Goal: Task Accomplishment & Management: Manage account settings

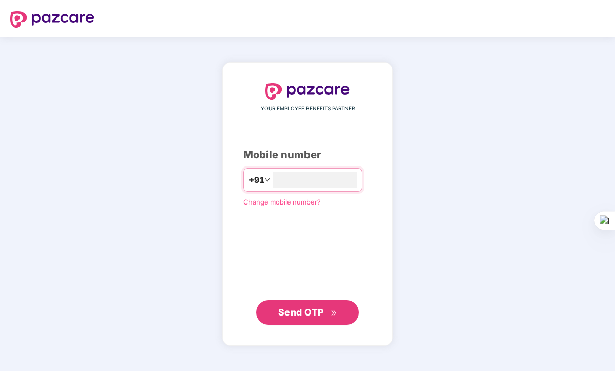
type input "**********"
click at [330, 307] on span "Send OTP" at bounding box center [307, 312] width 59 height 14
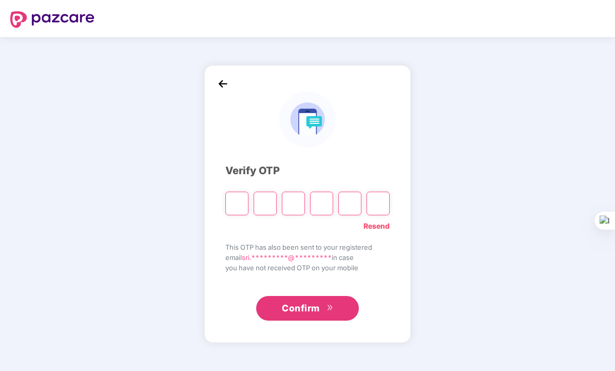
type input "*"
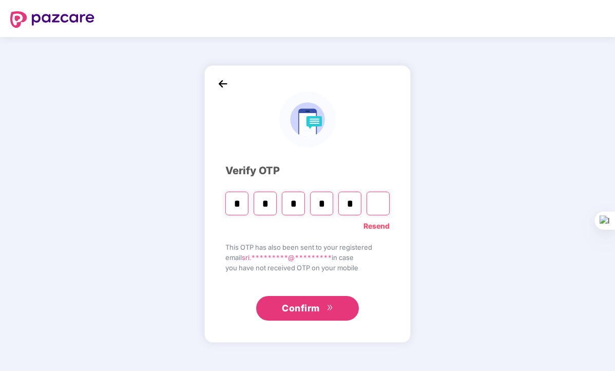
type input "*"
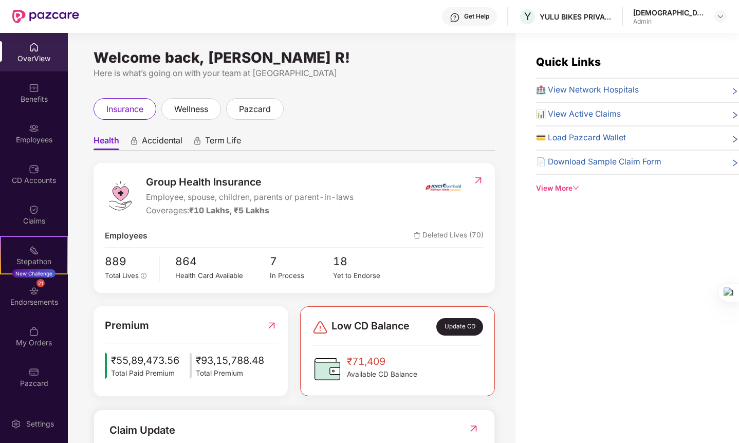
scroll to position [6, 0]
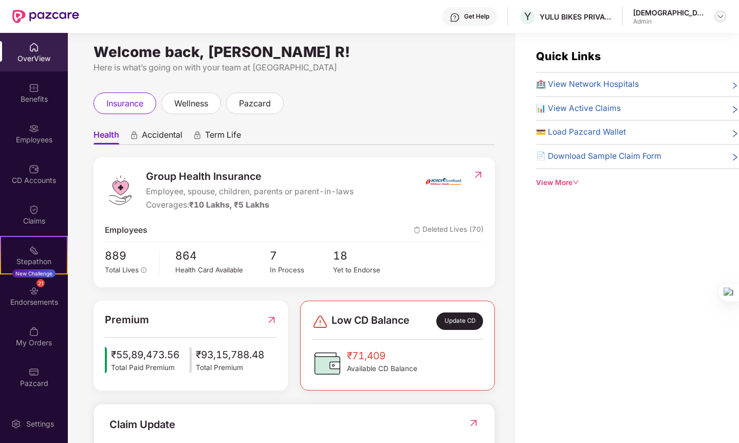
click at [615, 13] on div at bounding box center [720, 16] width 12 height 12
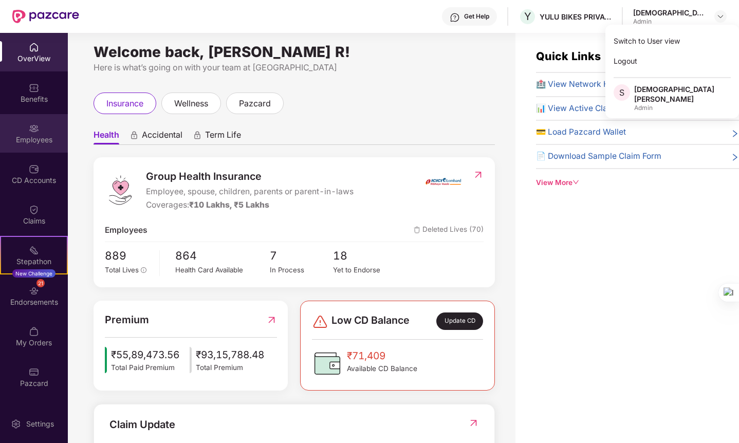
click at [33, 142] on div "Employees" at bounding box center [34, 140] width 68 height 10
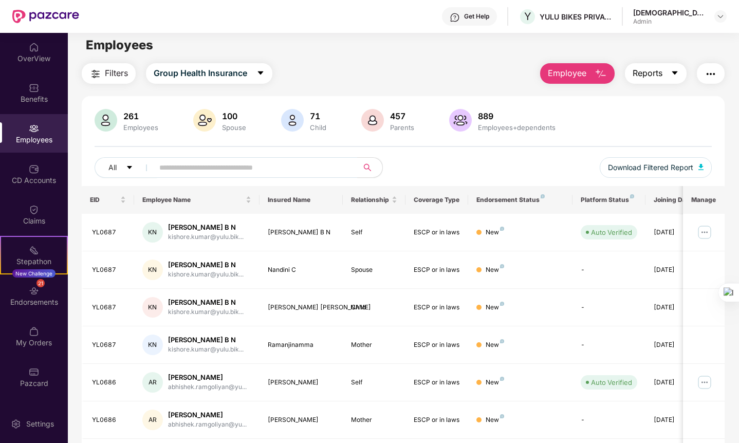
click at [615, 71] on icon "caret-down" at bounding box center [674, 73] width 8 height 8
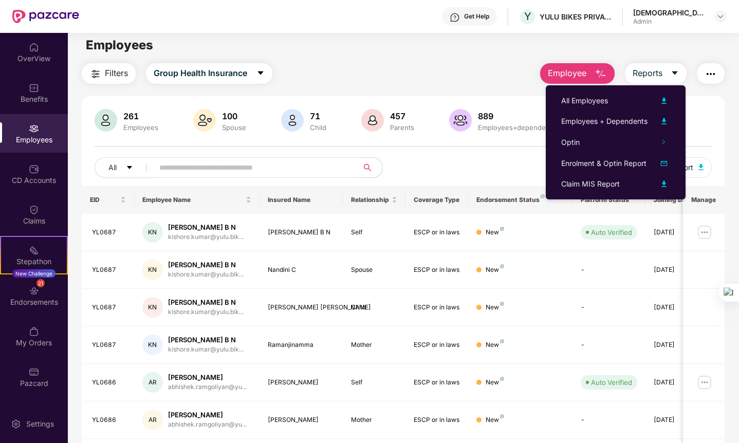
click at [320, 170] on input "text" at bounding box center [251, 167] width 184 height 15
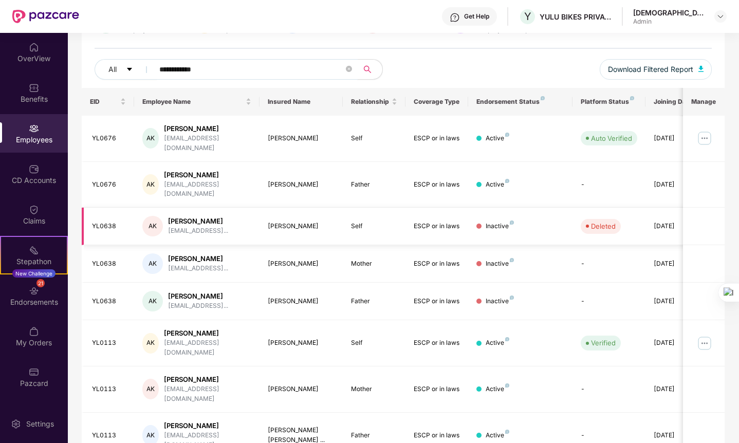
scroll to position [107, 0]
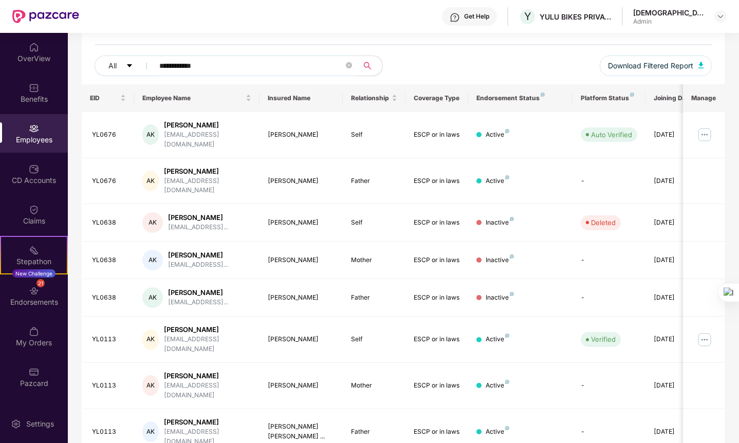
click at [187, 67] on input "**********" at bounding box center [251, 65] width 184 height 15
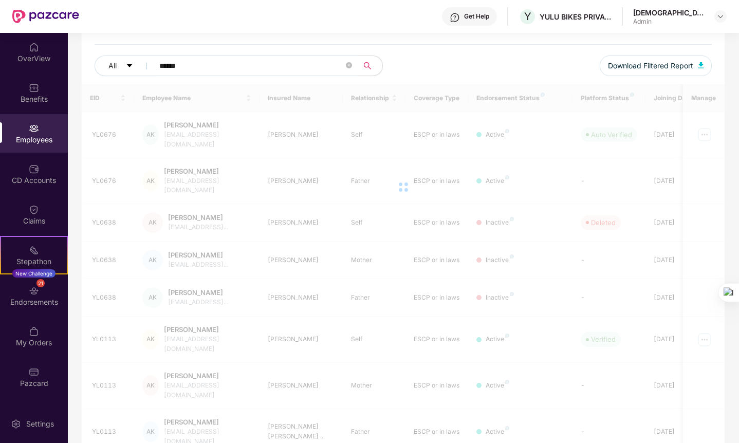
scroll to position [33, 0]
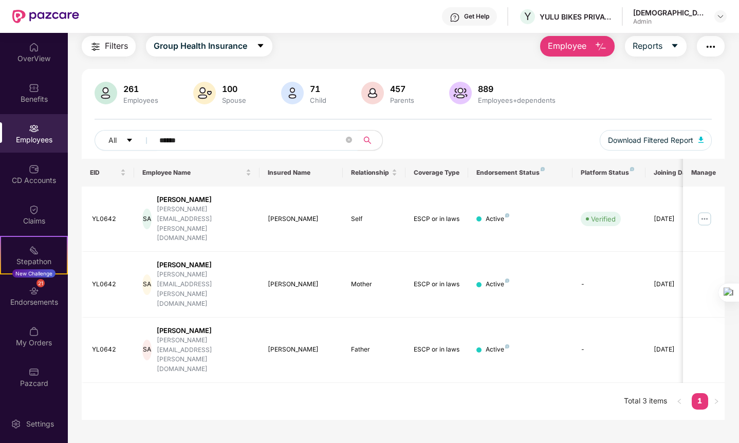
click at [177, 139] on input "******" at bounding box center [251, 140] width 184 height 15
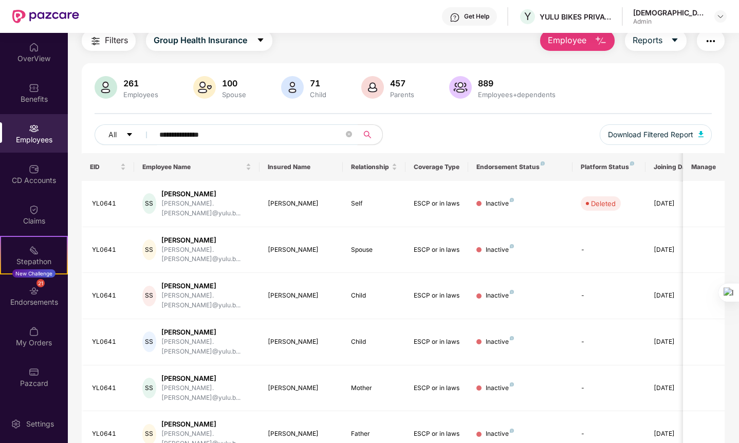
scroll to position [0, 0]
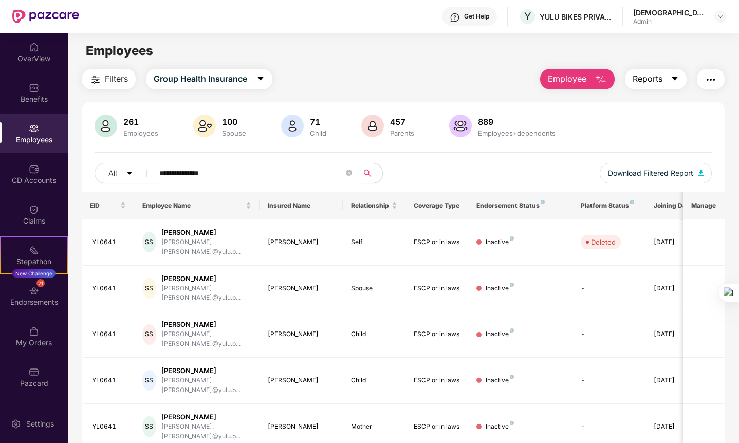
click at [615, 79] on icon "caret-down" at bounding box center [674, 79] width 6 height 4
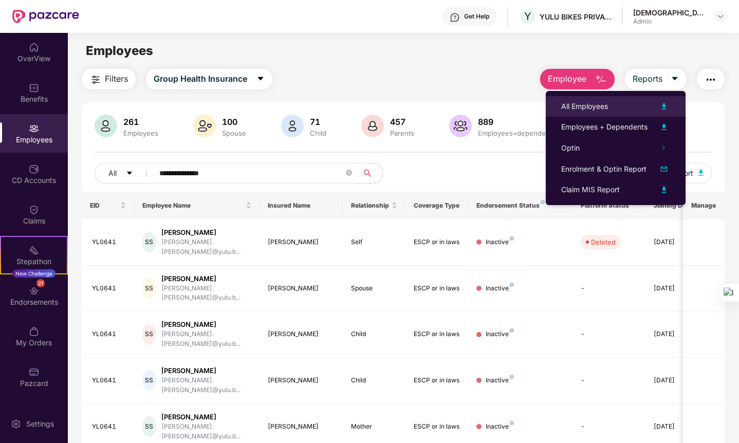
click at [604, 104] on div "All Employees" at bounding box center [584, 106] width 47 height 11
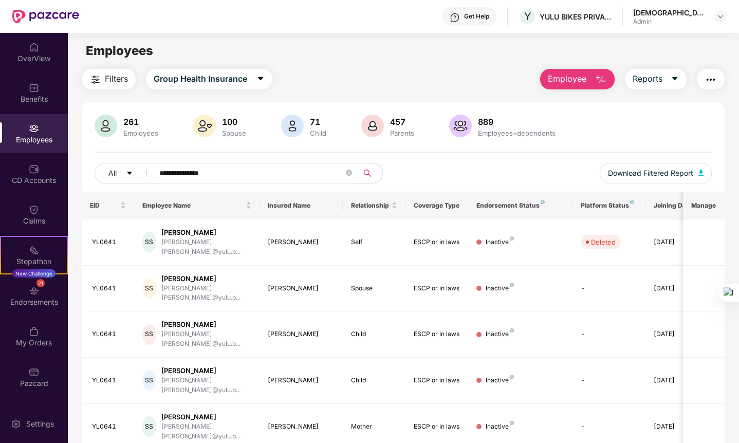
click at [131, 121] on div "261" at bounding box center [140, 122] width 39 height 10
click at [615, 71] on button "Reports" at bounding box center [656, 79] width 62 height 21
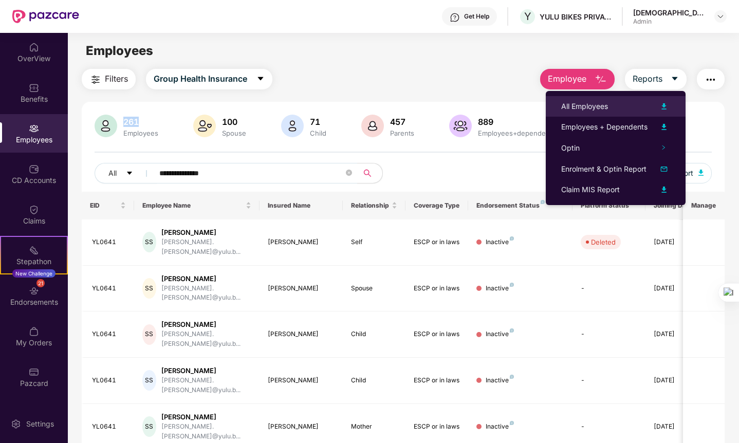
click at [615, 105] on img at bounding box center [663, 106] width 12 height 12
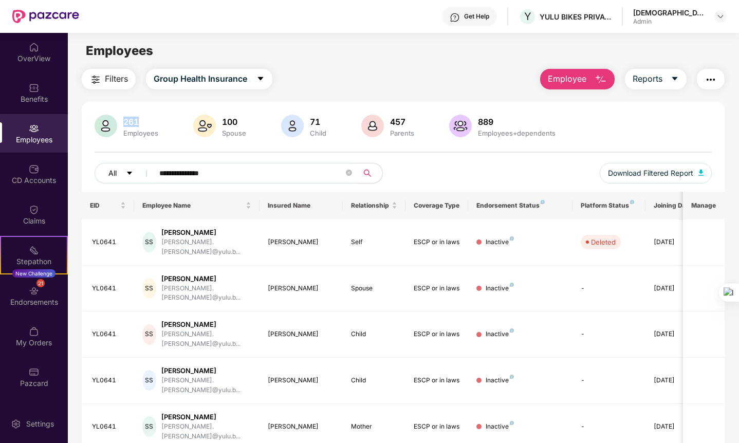
click at [129, 171] on icon "caret-down" at bounding box center [129, 173] width 7 height 7
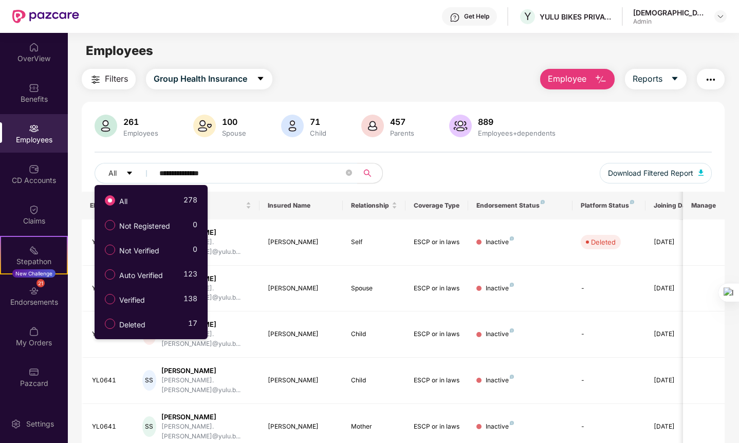
click at [490, 165] on div "**********" at bounding box center [403, 177] width 617 height 29
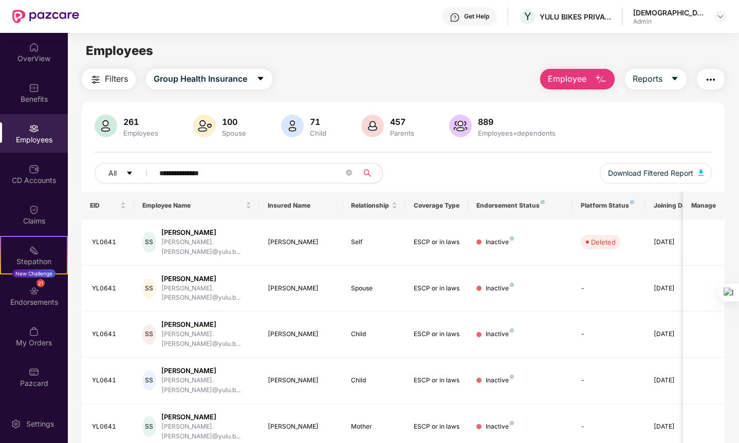
click at [615, 82] on img "button" at bounding box center [710, 79] width 12 height 12
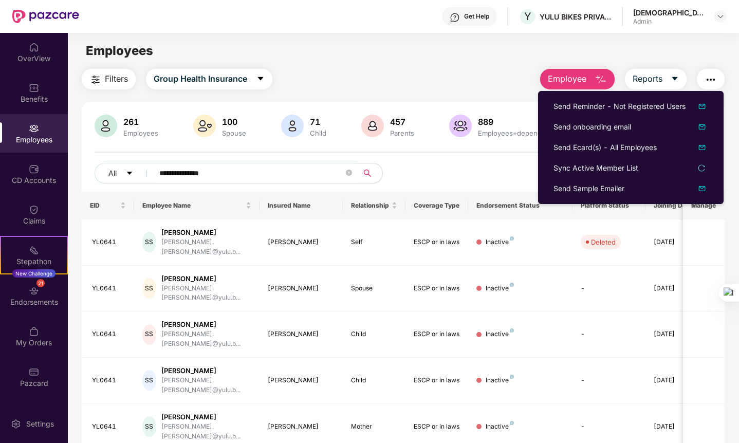
click at [373, 77] on div "Generating Report Hang on! Your report generation is in progress. We request yo…" at bounding box center [369, 221] width 739 height 443
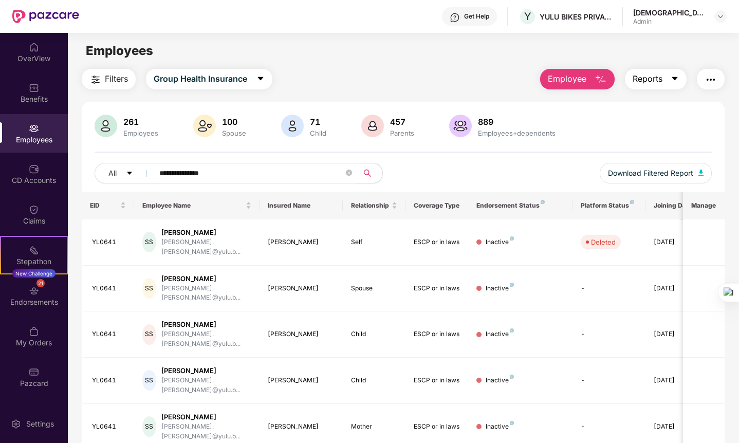
click at [615, 75] on icon "caret-down" at bounding box center [674, 78] width 8 height 8
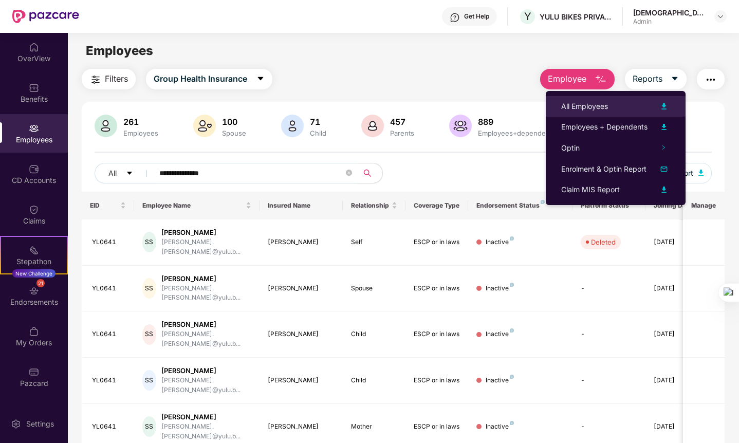
click at [602, 109] on div "All Employees" at bounding box center [584, 106] width 47 height 11
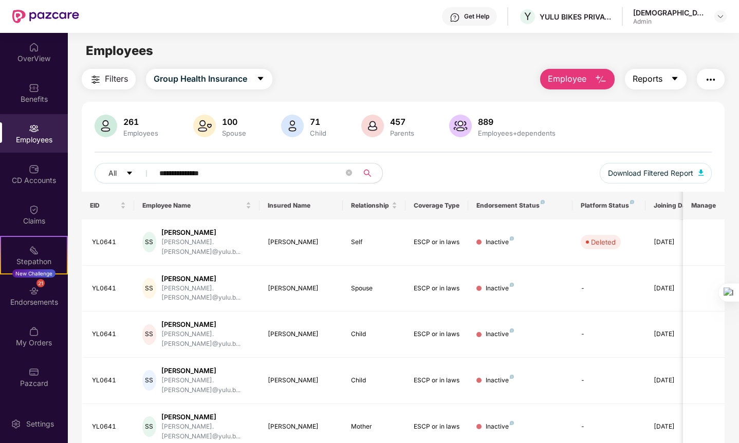
click at [615, 78] on button "Reports" at bounding box center [656, 79] width 62 height 21
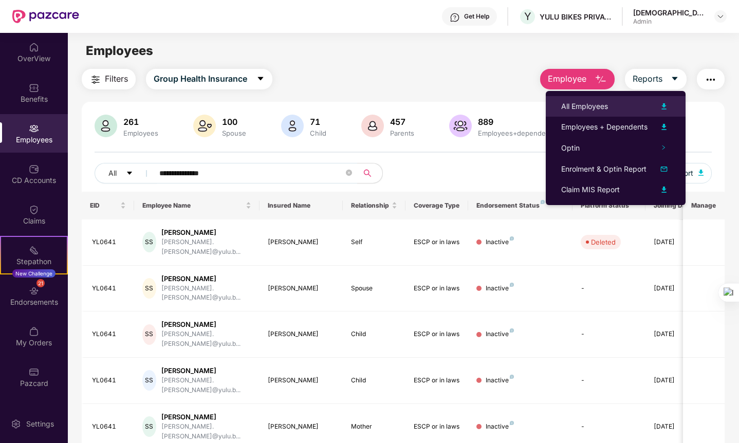
click at [609, 104] on div "All Employees" at bounding box center [615, 106] width 109 height 12
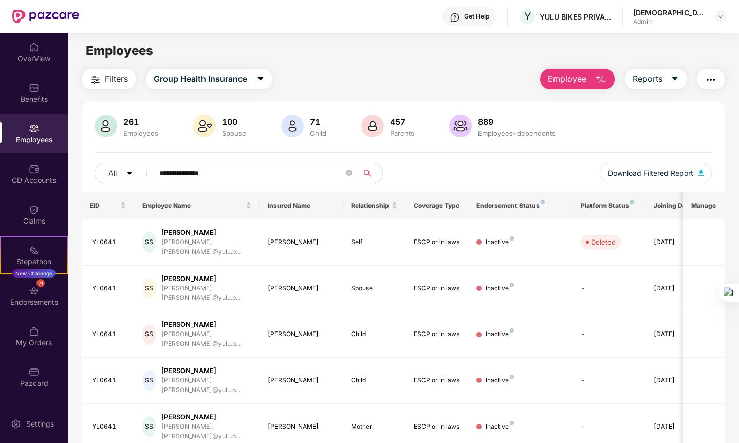
click at [274, 169] on input "**********" at bounding box center [251, 172] width 184 height 15
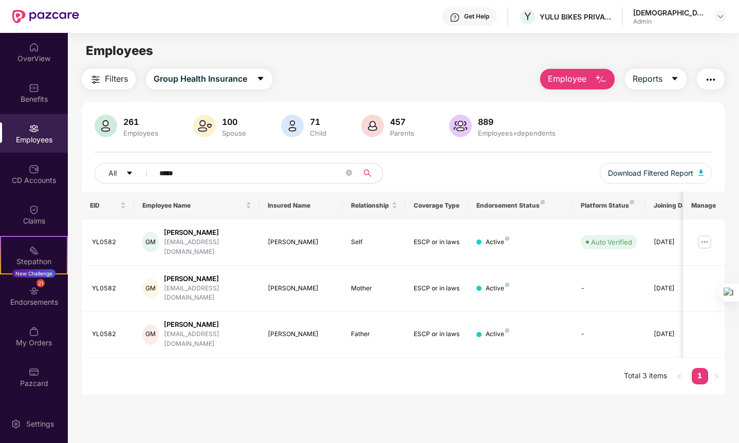
click at [163, 177] on input "*****" at bounding box center [251, 172] width 184 height 15
paste input "**********"
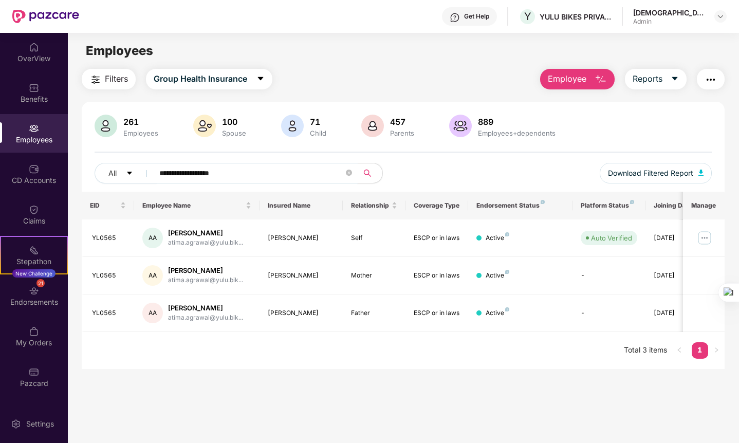
click at [185, 177] on input "**********" at bounding box center [251, 172] width 184 height 15
paste input "text"
type input "**********"
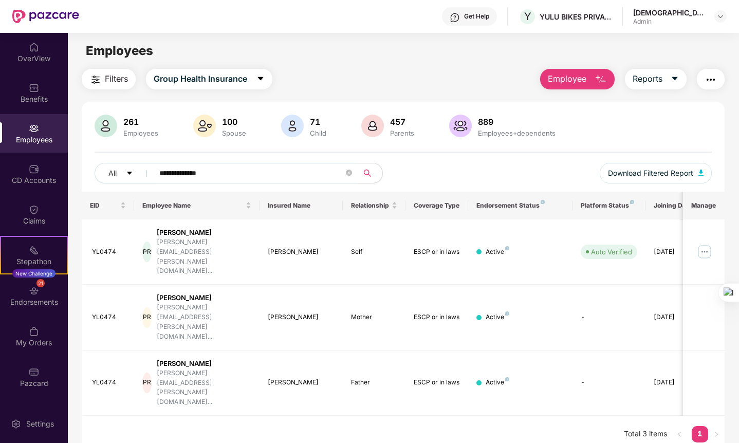
click at [615, 84] on img "button" at bounding box center [710, 79] width 12 height 12
click at [458, 159] on div "**********" at bounding box center [403, 153] width 643 height 77
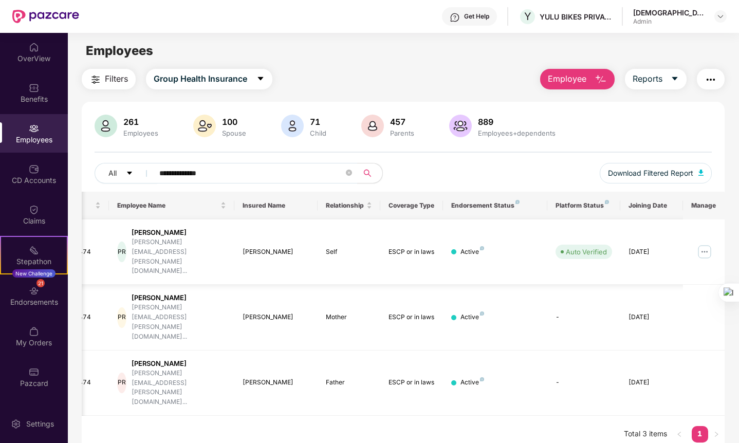
click at [615, 243] on img at bounding box center [704, 251] width 16 height 16
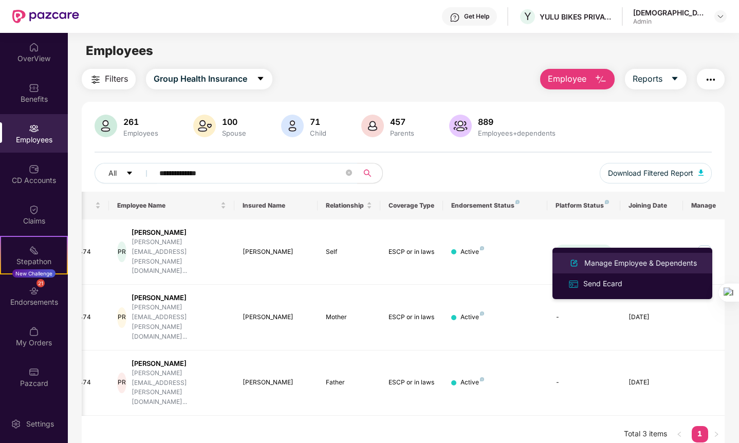
click at [615, 264] on div "Manage Employee & Dependents" at bounding box center [640, 262] width 117 height 11
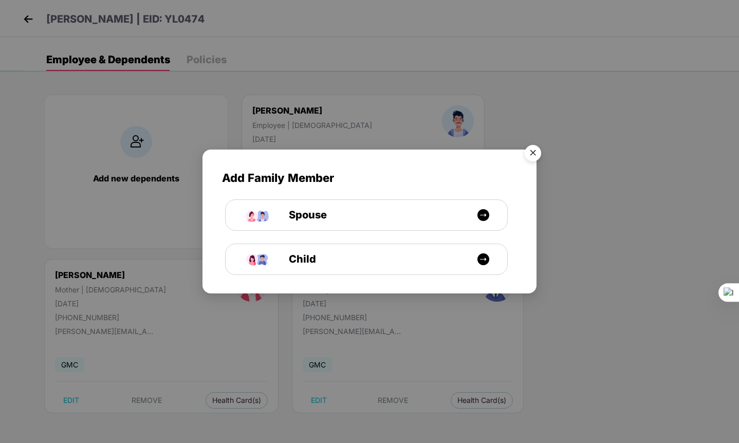
click at [532, 149] on img "Close" at bounding box center [532, 154] width 29 height 29
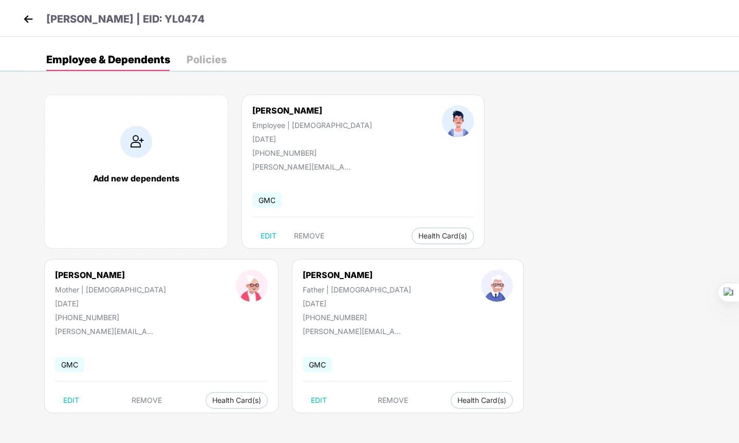
click at [29, 23] on img at bounding box center [28, 18] width 15 height 15
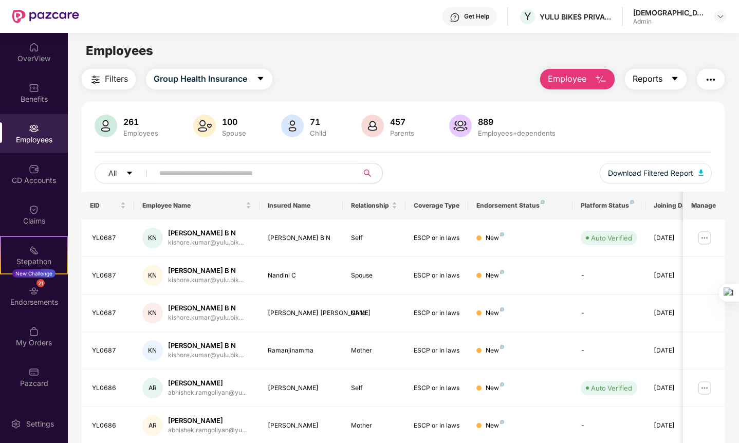
click at [615, 85] on button "Reports" at bounding box center [656, 79] width 62 height 21
click at [603, 83] on img "button" at bounding box center [600, 79] width 12 height 12
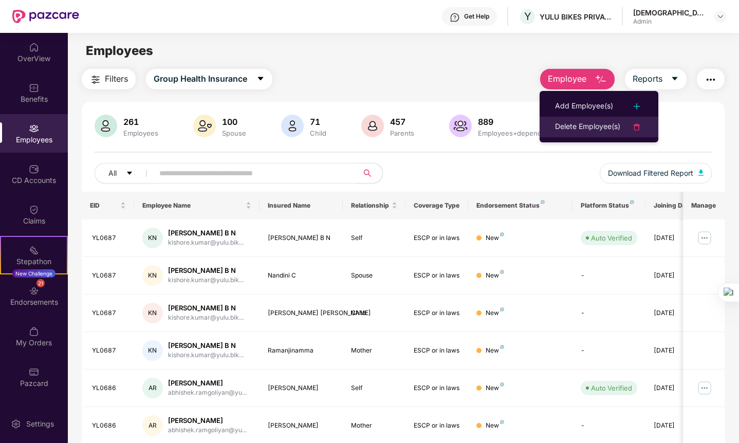
click at [599, 128] on div "Delete Employee(s)" at bounding box center [587, 127] width 65 height 12
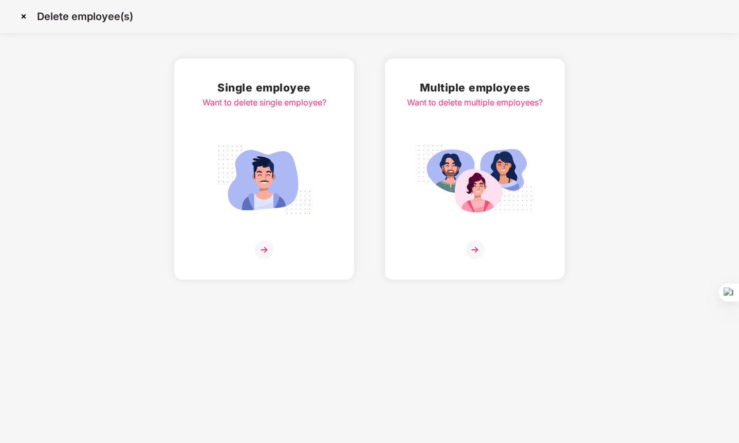
click at [483, 254] on img at bounding box center [474, 249] width 18 height 18
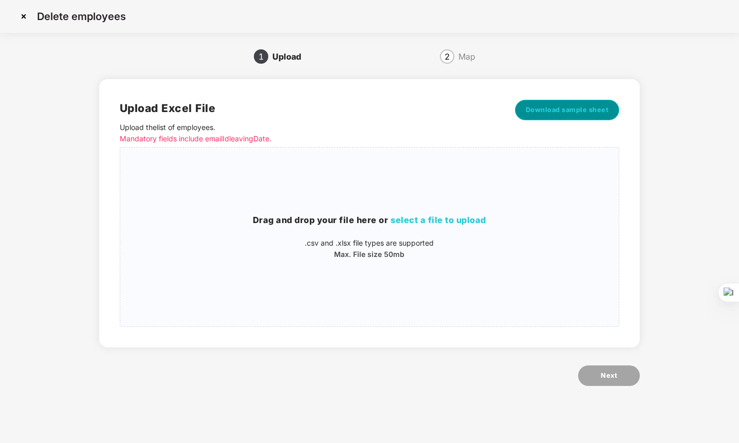
click at [555, 117] on button "Download sample sheet" at bounding box center [567, 110] width 105 height 21
click at [22, 16] on img at bounding box center [23, 16] width 16 height 16
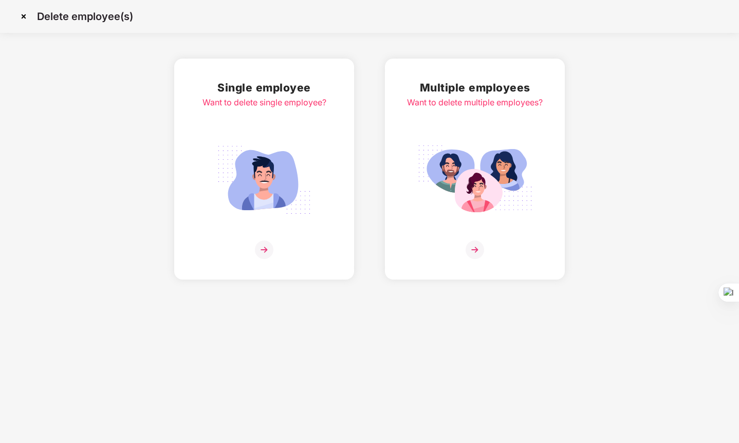
click at [21, 15] on img at bounding box center [23, 16] width 16 height 16
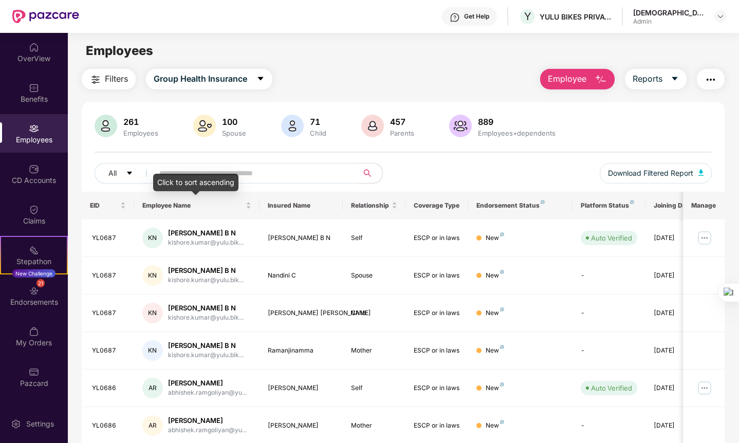
click at [228, 176] on div "Click to sort ascending" at bounding box center [195, 182] width 85 height 17
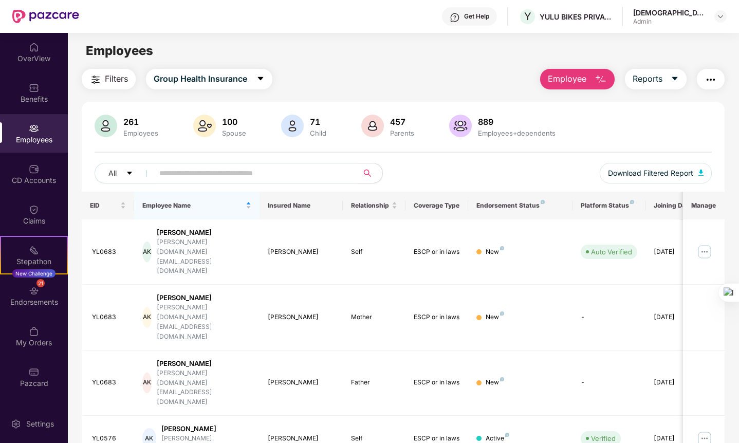
click at [264, 172] on input "text" at bounding box center [251, 172] width 184 height 15
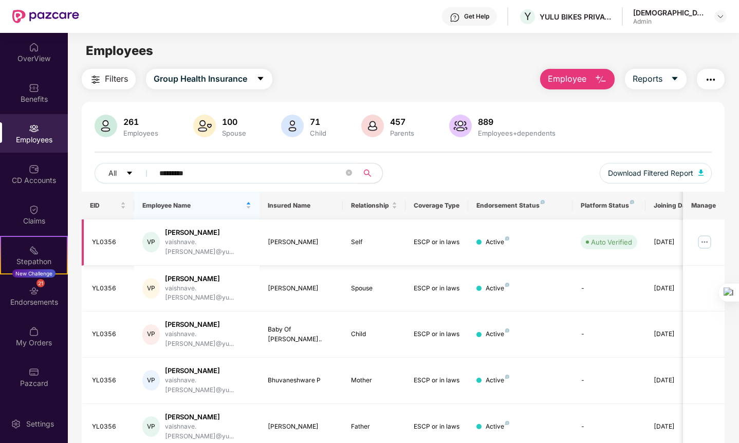
scroll to position [0, 26]
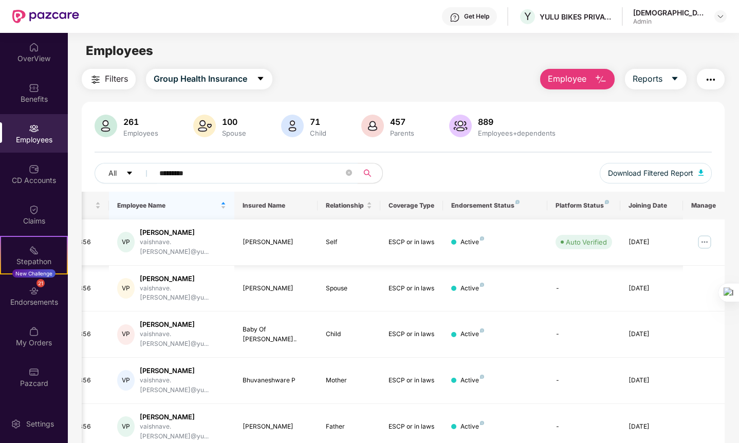
type input "*********"
click at [691, 245] on td at bounding box center [704, 242] width 42 height 46
click at [704, 240] on img at bounding box center [704, 242] width 16 height 16
click at [602, 82] on img "button" at bounding box center [600, 79] width 12 height 12
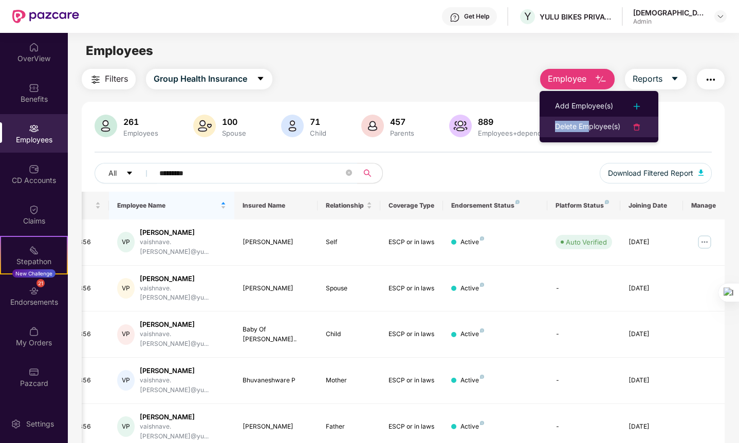
click at [589, 121] on div "Delete Employee(s)" at bounding box center [587, 127] width 65 height 12
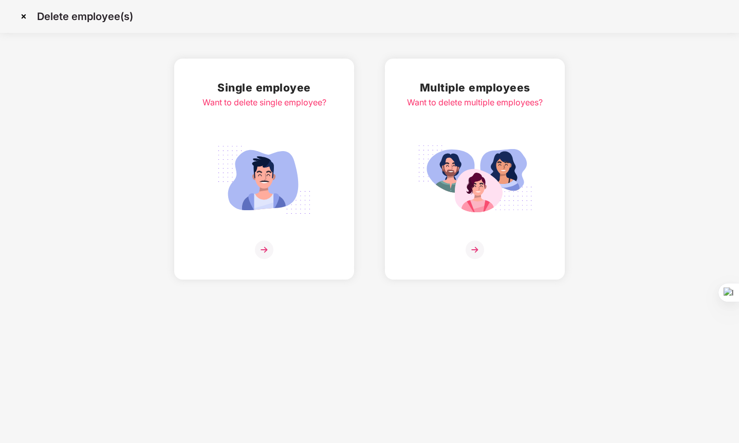
click at [264, 254] on img at bounding box center [264, 249] width 18 height 18
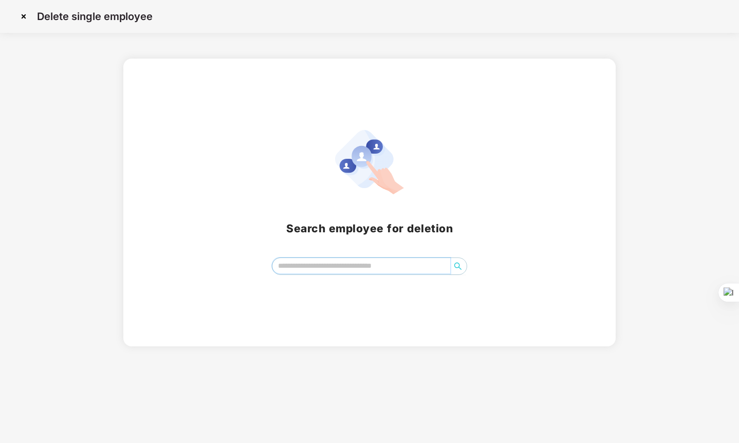
click at [317, 269] on input "search" at bounding box center [360, 265] width 177 height 15
click at [456, 268] on icon "search" at bounding box center [457, 265] width 7 height 7
click at [457, 265] on icon "search" at bounding box center [458, 266] width 8 height 8
click at [370, 265] on input "*********" at bounding box center [360, 265] width 177 height 15
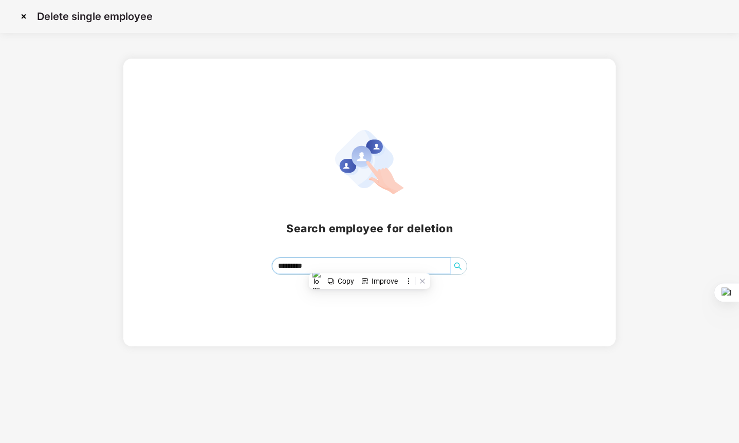
click at [370, 265] on input "*********" at bounding box center [360, 265] width 177 height 15
click at [362, 270] on input "*******" at bounding box center [360, 265] width 177 height 15
click at [457, 268] on icon "search" at bounding box center [458, 266] width 8 height 8
click at [457, 268] on icon "search" at bounding box center [457, 265] width 7 height 7
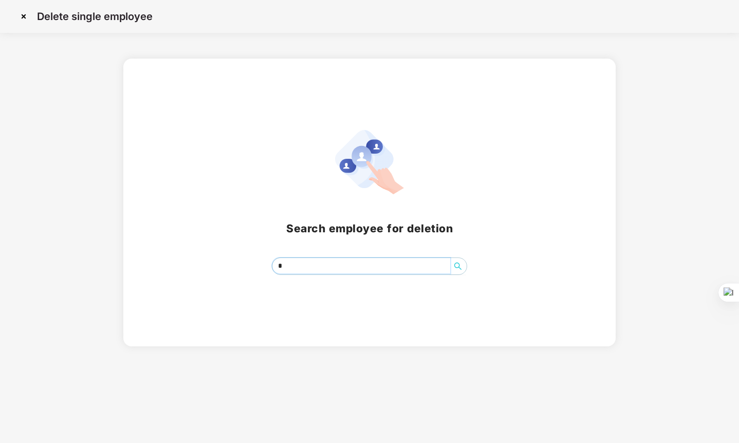
paste input "******"
click at [283, 268] on input "*******" at bounding box center [360, 265] width 177 height 15
click at [458, 262] on icon "search" at bounding box center [458, 266] width 8 height 8
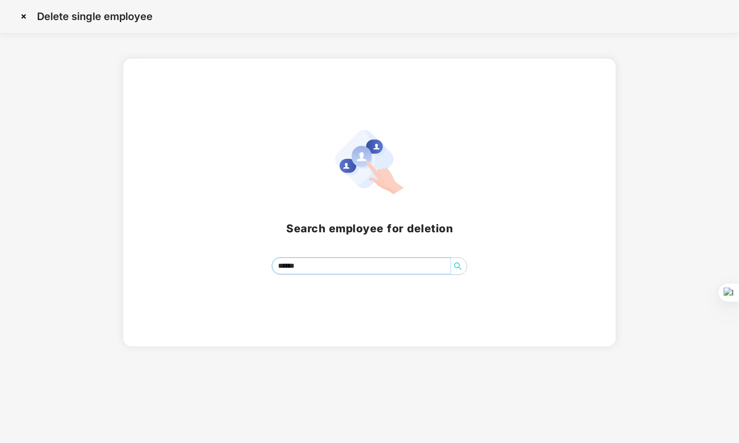
click at [458, 262] on icon "search" at bounding box center [458, 266] width 8 height 8
type input "******"
click at [24, 16] on img at bounding box center [23, 16] width 16 height 16
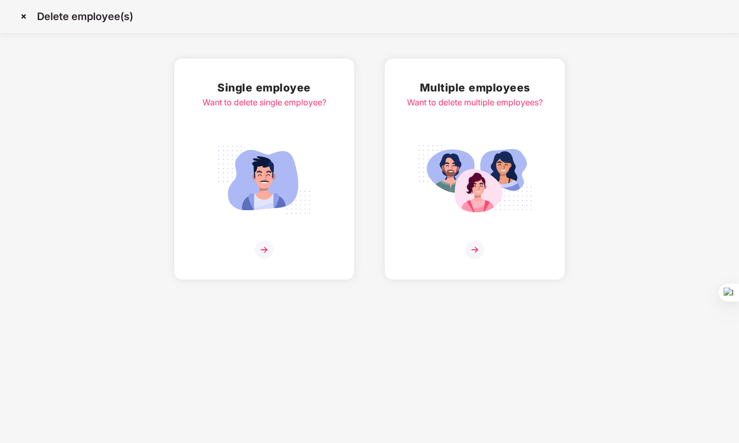
click at [266, 249] on img at bounding box center [264, 249] width 18 height 18
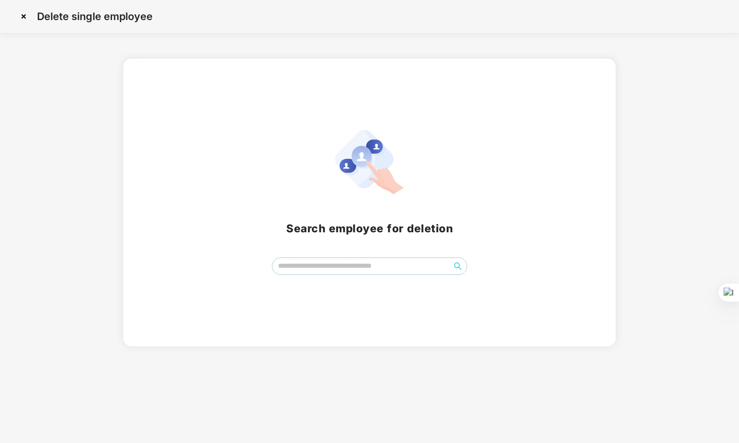
click at [325, 274] on span at bounding box center [369, 265] width 195 height 17
click at [321, 267] on input "search" at bounding box center [360, 265] width 177 height 15
paste input "******"
type input "******"
click at [455, 265] on icon "search" at bounding box center [458, 266] width 8 height 8
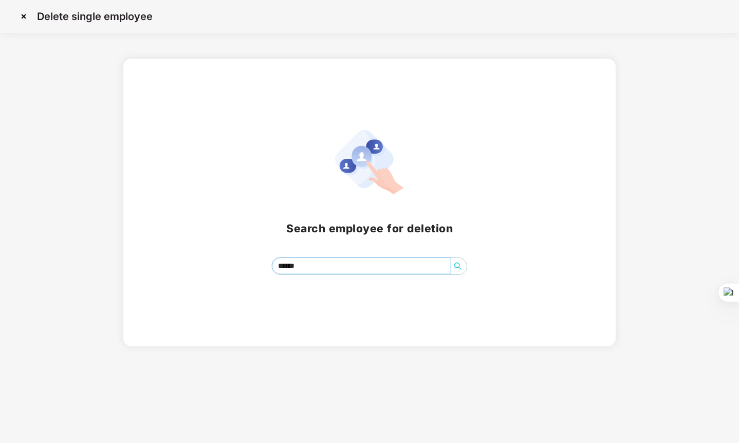
click at [455, 265] on icon "search" at bounding box center [458, 266] width 8 height 8
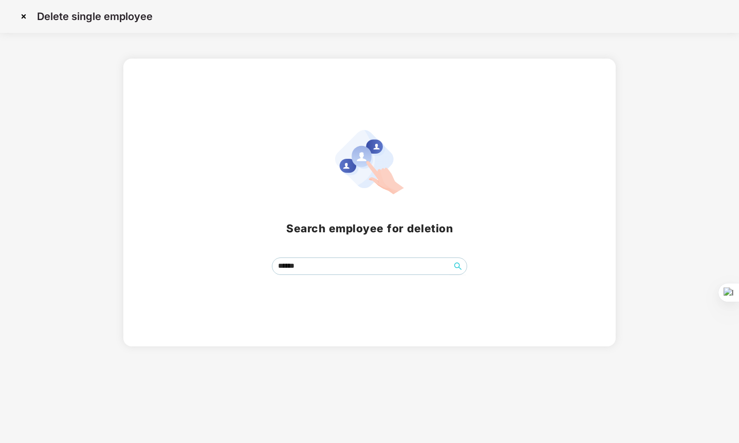
click at [24, 15] on img at bounding box center [23, 16] width 16 height 16
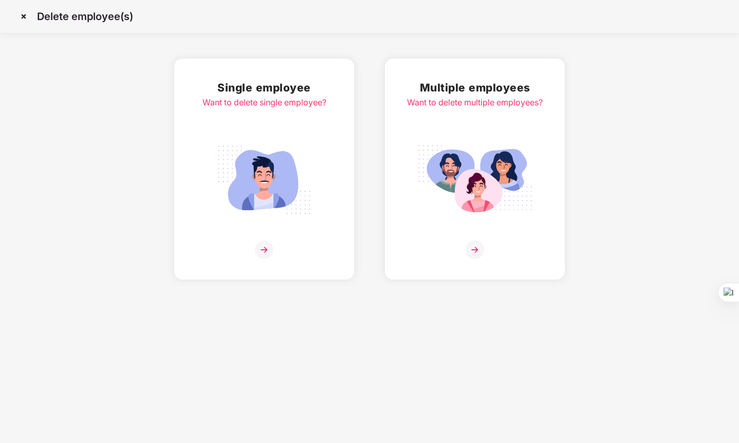
click at [475, 252] on img at bounding box center [474, 249] width 18 height 18
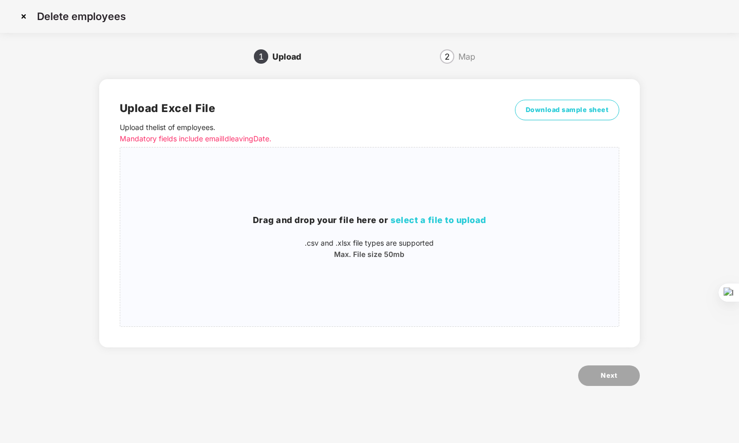
click at [21, 14] on img at bounding box center [23, 16] width 16 height 16
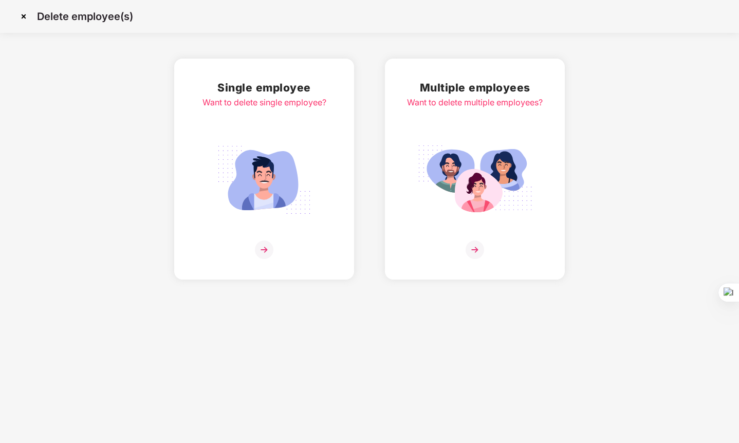
click at [247, 172] on img at bounding box center [263, 180] width 115 height 80
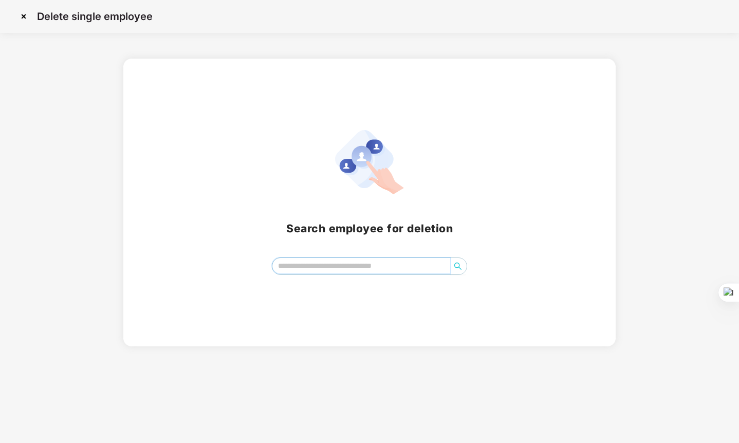
click at [344, 265] on input "search" at bounding box center [360, 265] width 177 height 15
type input "**********"
click at [458, 265] on icon "search" at bounding box center [458, 266] width 8 height 8
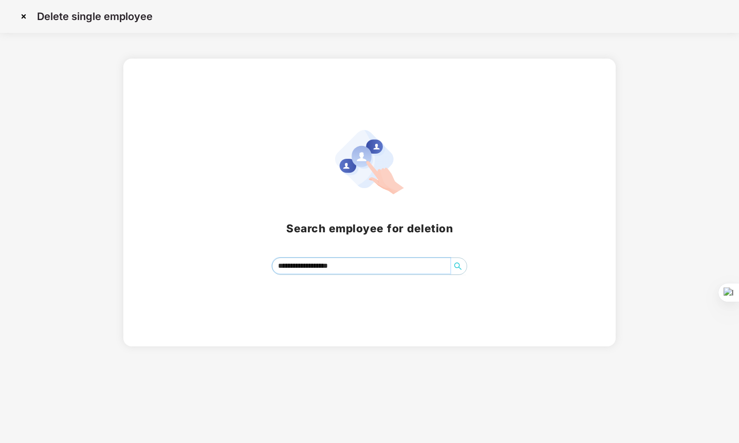
click at [458, 265] on icon "search" at bounding box center [458, 266] width 8 height 8
click at [23, 14] on img at bounding box center [23, 16] width 16 height 16
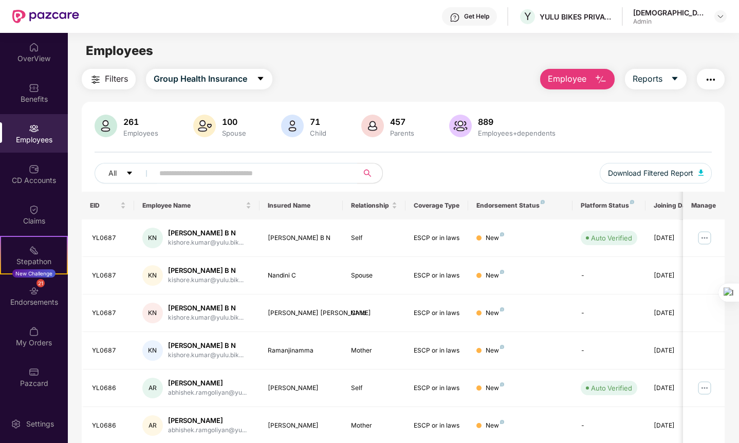
click at [603, 83] on img "button" at bounding box center [600, 79] width 12 height 12
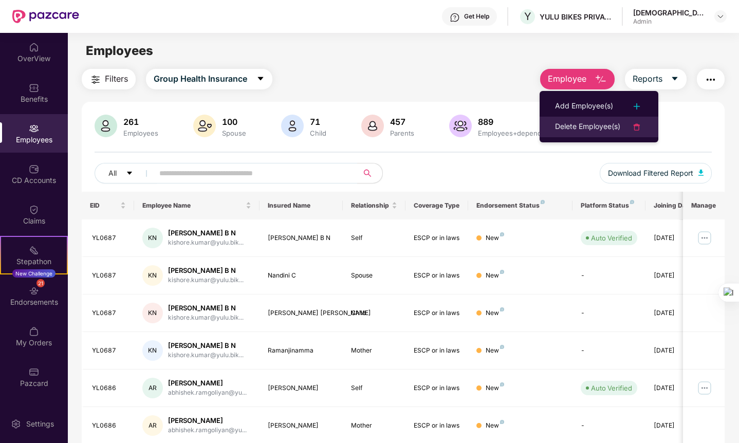
click at [610, 125] on div "Delete Employee(s)" at bounding box center [587, 127] width 65 height 12
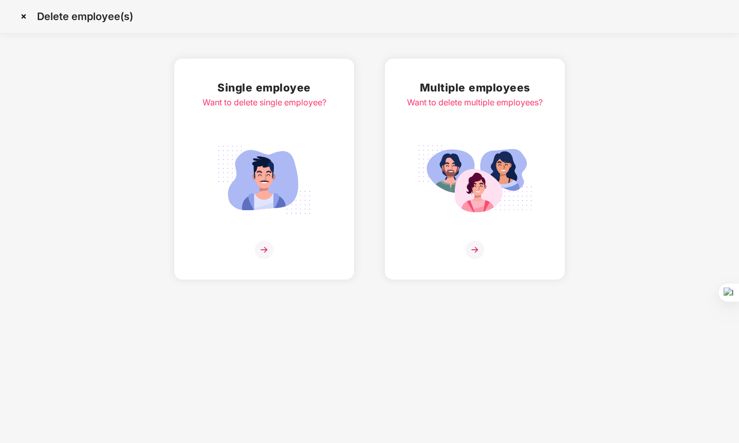
click at [266, 247] on img at bounding box center [264, 249] width 18 height 18
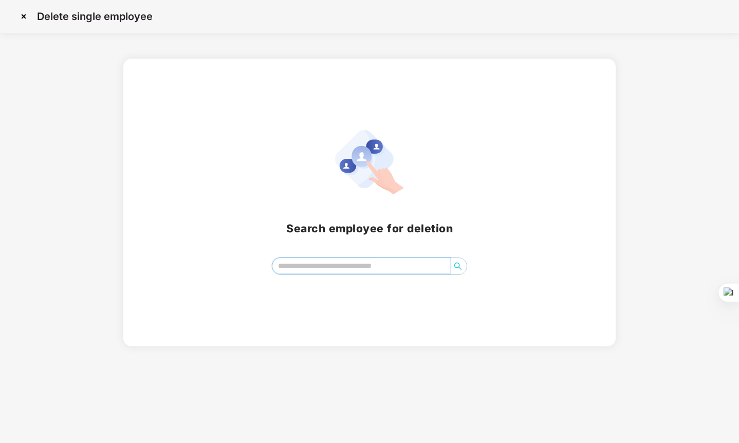
click at [330, 263] on input "search" at bounding box center [360, 265] width 177 height 15
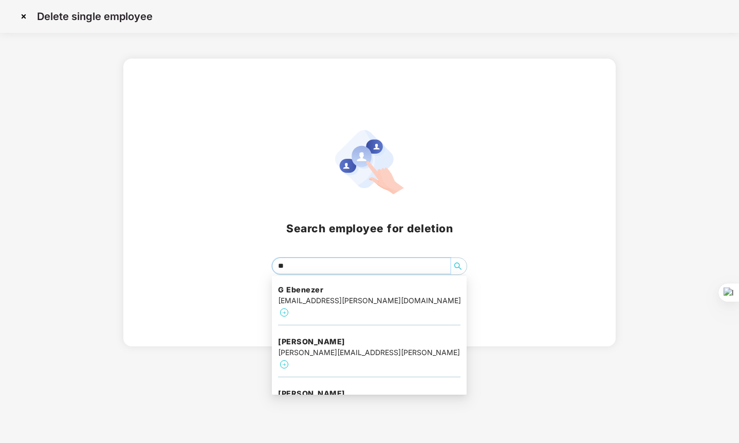
type input "***"
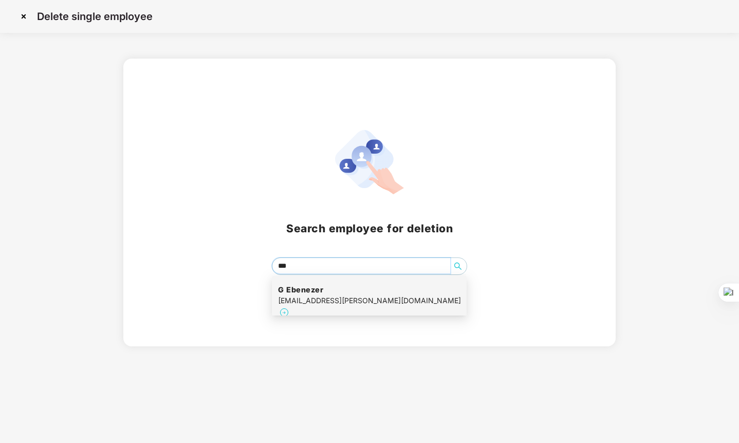
click at [350, 292] on h4 "G Ebenezer" at bounding box center [369, 290] width 182 height 10
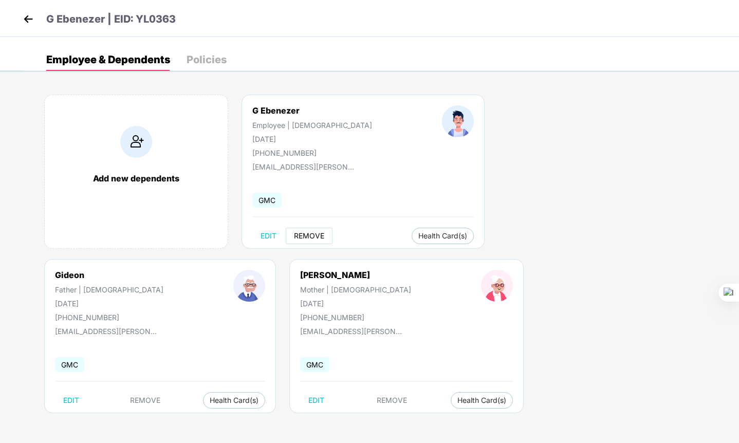
click at [314, 237] on span "REMOVE" at bounding box center [309, 236] width 30 height 8
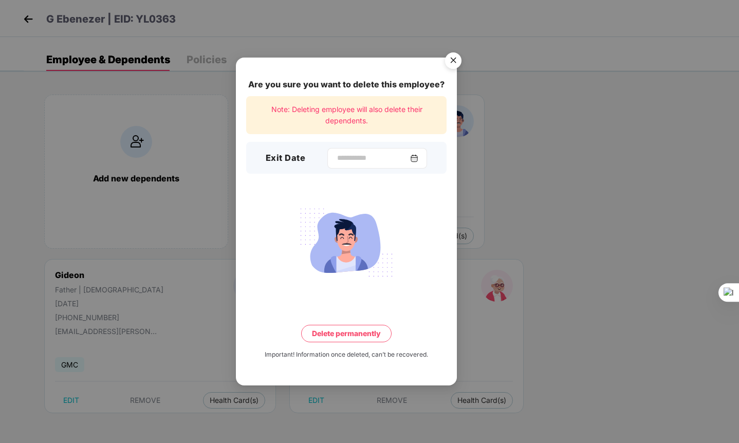
click at [420, 153] on div at bounding box center [377, 158] width 100 height 21
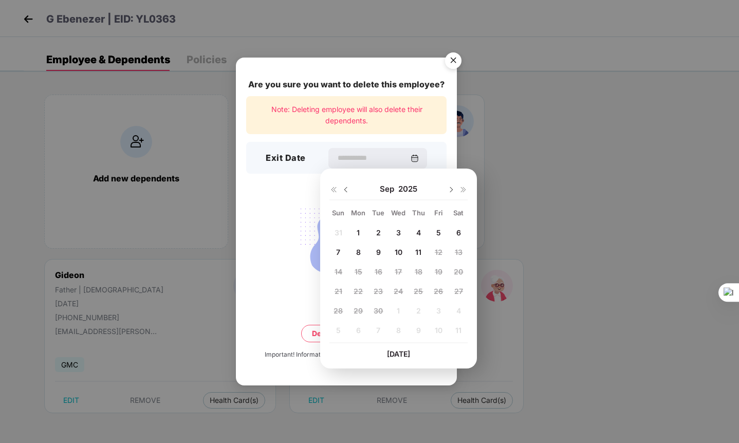
click at [375, 249] on div "9" at bounding box center [377, 252] width 15 height 15
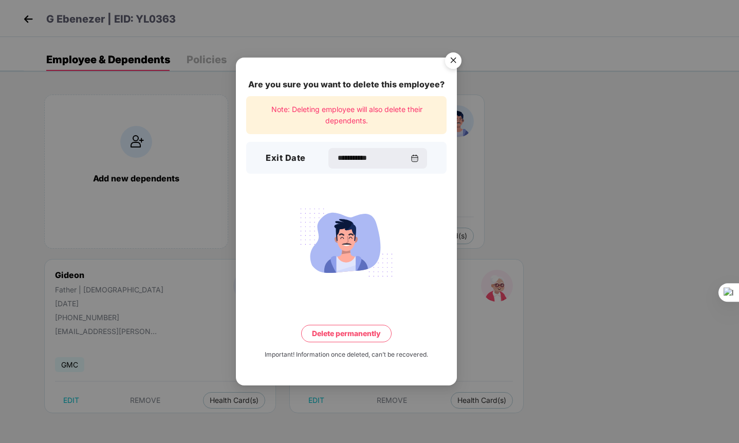
type input "**********"
click at [356, 338] on button "Delete permanently" at bounding box center [346, 333] width 90 height 17
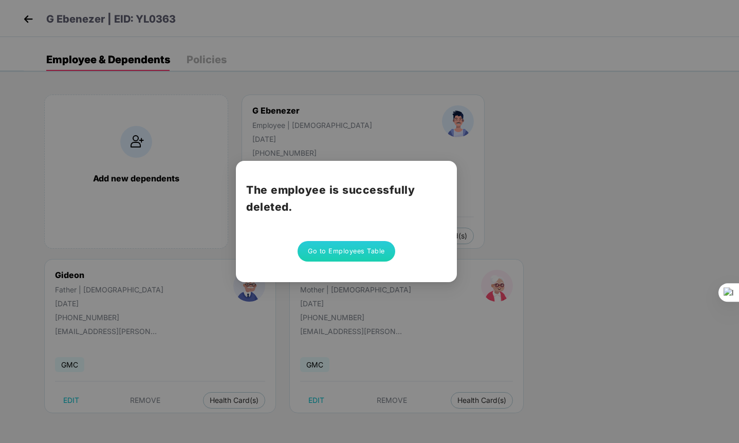
click at [364, 255] on button "Go to Employees Table" at bounding box center [346, 251] width 98 height 21
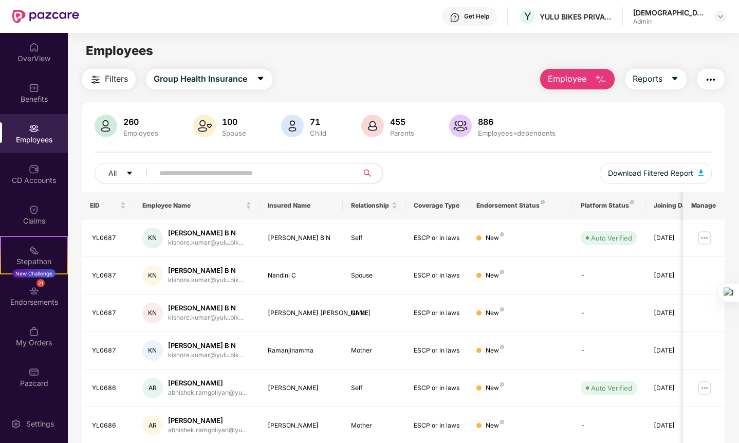
click at [270, 170] on input "text" at bounding box center [251, 172] width 184 height 15
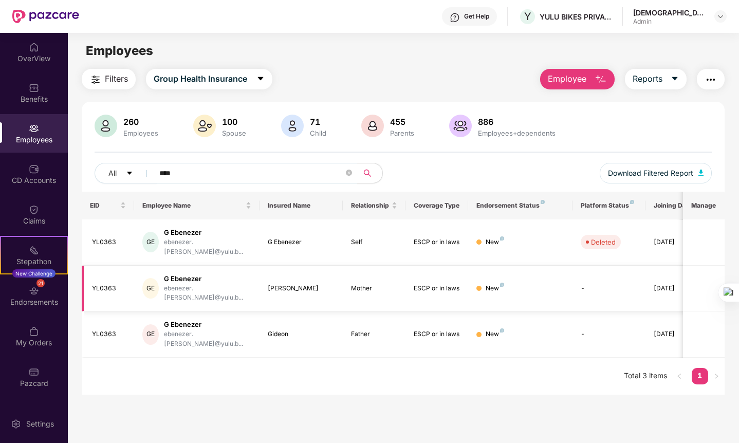
click at [586, 278] on td "-" at bounding box center [608, 289] width 73 height 46
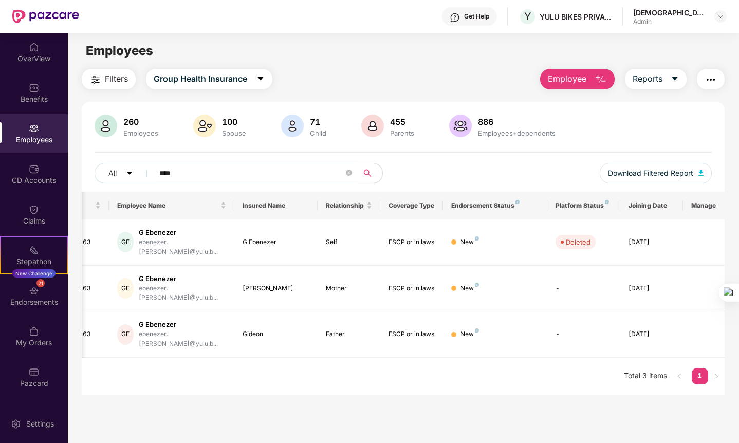
click at [167, 175] on input "****" at bounding box center [251, 172] width 184 height 15
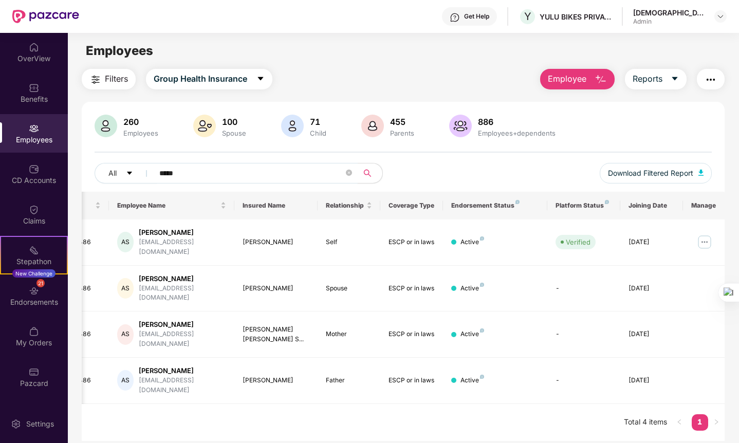
type input "*****"
click at [595, 80] on img "button" at bounding box center [600, 79] width 12 height 12
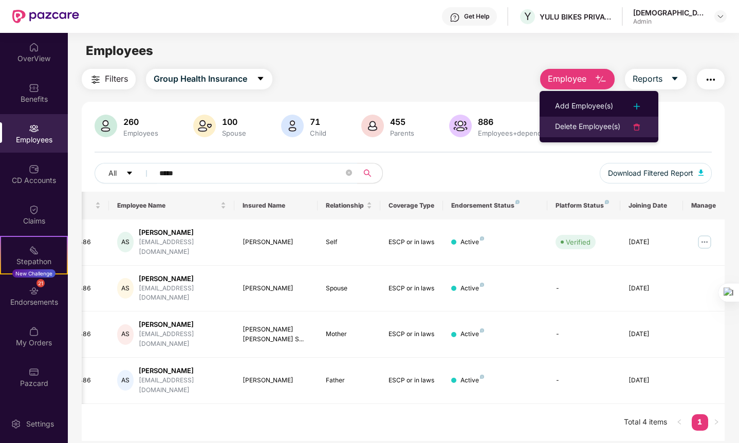
click at [586, 121] on div "Delete Employee(s)" at bounding box center [587, 127] width 65 height 12
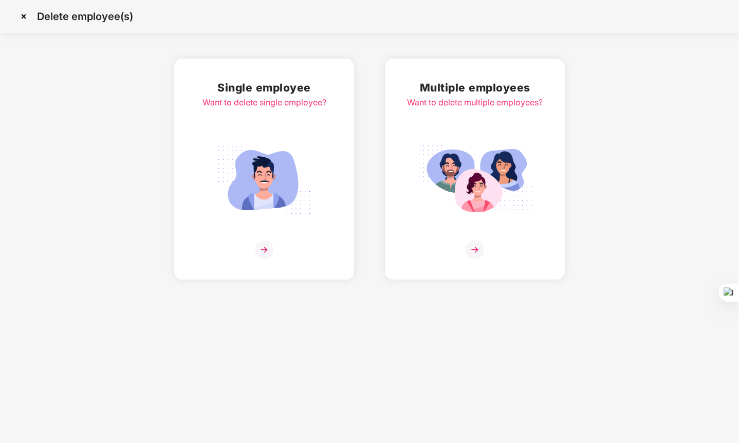
click at [261, 245] on img at bounding box center [264, 249] width 18 height 18
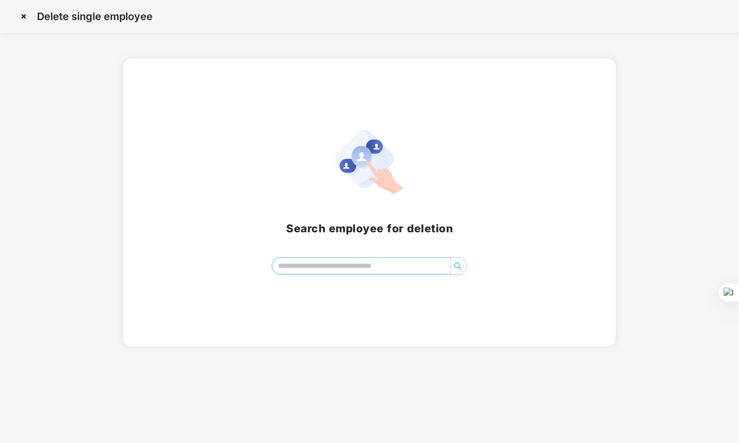
click at [337, 269] on input "search" at bounding box center [360, 265] width 177 height 15
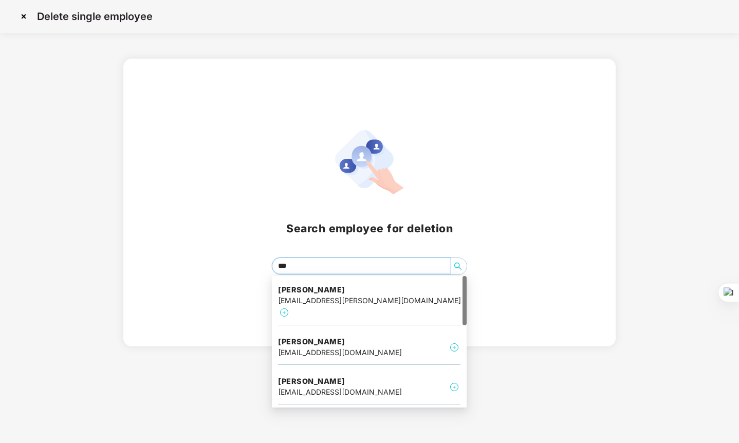
type input "****"
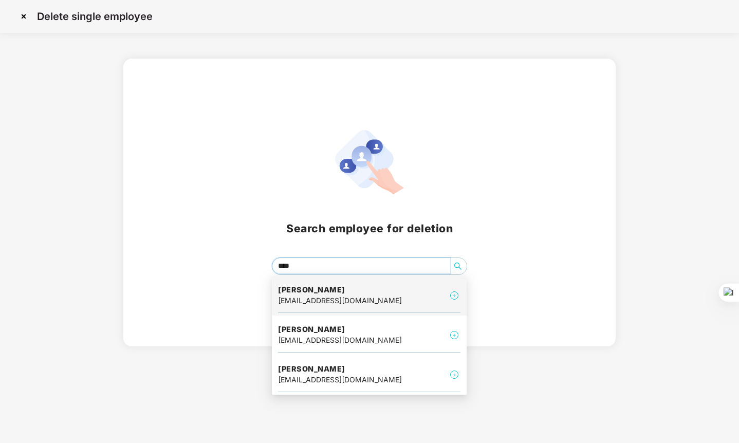
click at [373, 296] on div "[PERSON_NAME] [PERSON_NAME][EMAIL_ADDRESS][DOMAIN_NAME]" at bounding box center [369, 295] width 182 height 34
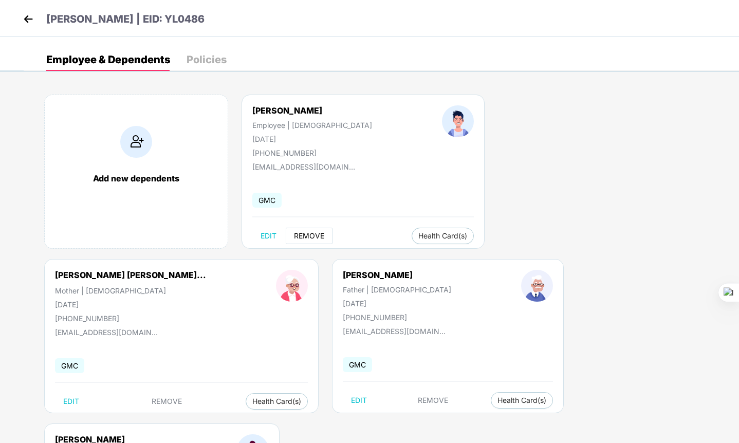
click at [306, 238] on span "REMOVE" at bounding box center [309, 236] width 30 height 8
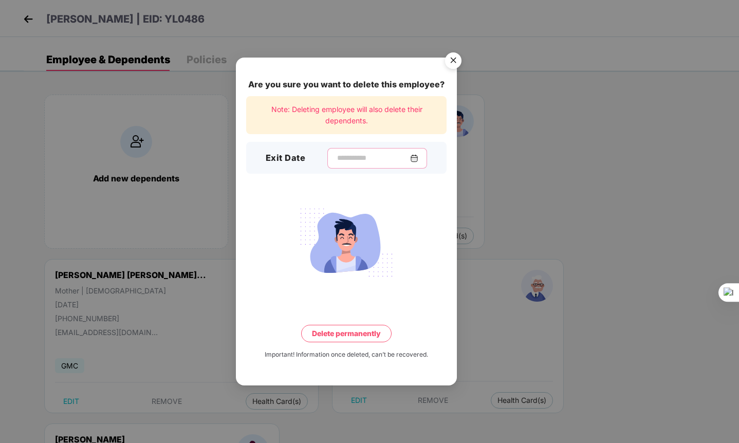
click at [410, 156] on input at bounding box center [373, 158] width 74 height 11
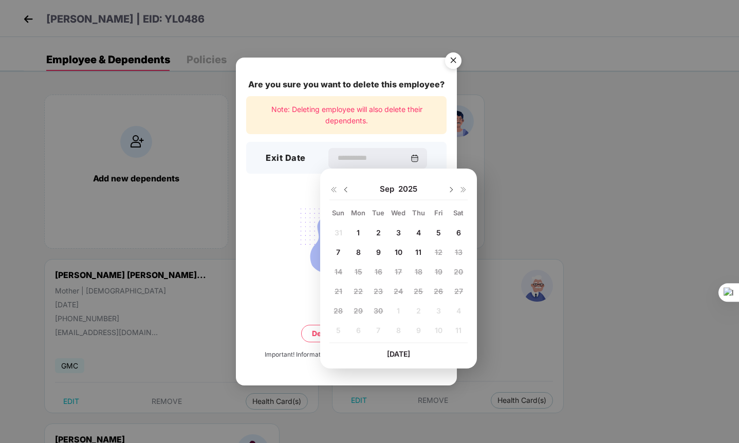
click at [348, 186] on img at bounding box center [346, 189] width 8 height 8
click at [348, 187] on img at bounding box center [346, 189] width 8 height 8
click at [340, 251] on div "29 30 1 2 3 4 5 6 7 8 9 10 11 12 13 14 15 16 17 18 19 20 21 22 23 24 25 26 27 2…" at bounding box center [398, 283] width 138 height 117
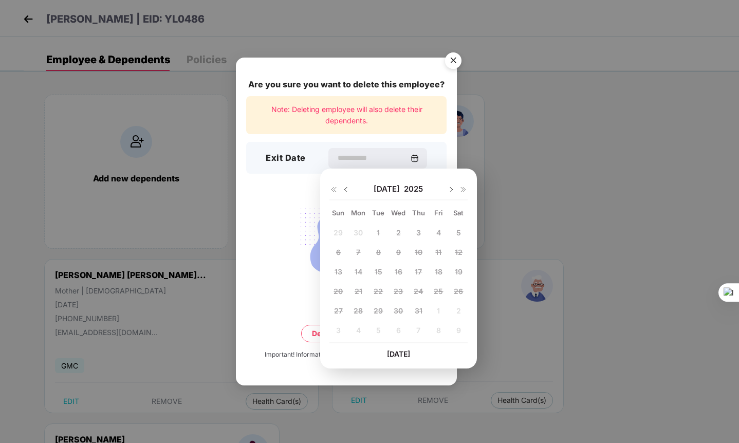
click at [340, 251] on div "29 30 1 2 3 4 5 6 7 8 9 10 11 12 13 14 15 16 17 18 19 20 21 22 23 24 25 26 27 2…" at bounding box center [398, 283] width 138 height 117
click at [451, 190] on img at bounding box center [451, 189] width 8 height 8
click at [347, 191] on img at bounding box center [346, 189] width 8 height 8
click at [349, 193] on div at bounding box center [339, 188] width 21 height 9
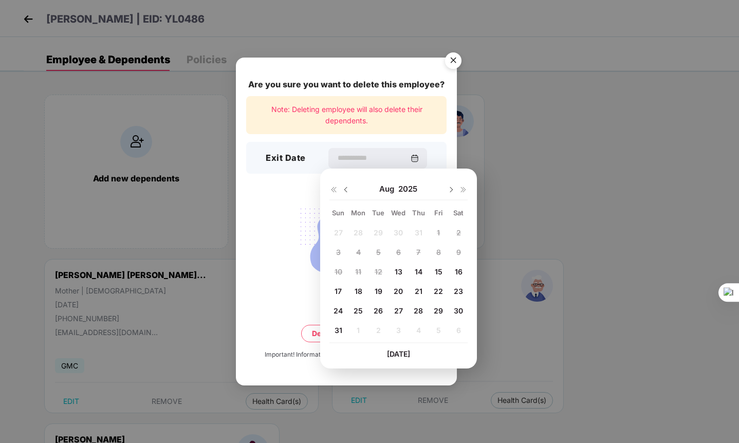
click at [346, 186] on img at bounding box center [346, 189] width 8 height 8
click at [335, 250] on div "29 30 1 2 3 4 5 6 7 8 9 10 11 12 13 14 15 16 17 18 19 20 21 22 23 24 25 26 27 2…" at bounding box center [398, 283] width 138 height 117
click at [335, 249] on div "29 30 1 2 3 4 5 6 7 8 9 10 11 12 13 14 15 16 17 18 19 20 21 22 23 24 25 26 27 2…" at bounding box center [398, 283] width 138 height 117
click at [335, 248] on div "29 30 1 2 3 4 5 6 7 8 9 10 11 12 13 14 15 16 17 18 19 20 21 22 23 24 25 26 27 2…" at bounding box center [398, 283] width 138 height 117
click at [453, 62] on img "Close" at bounding box center [453, 62] width 29 height 29
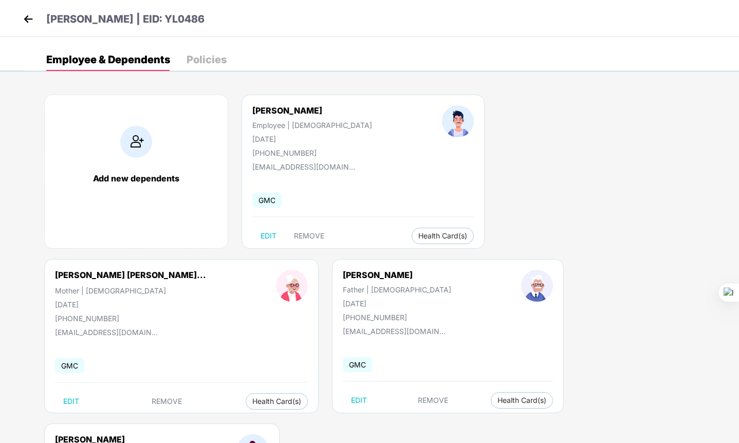
click at [30, 22] on img at bounding box center [28, 18] width 15 height 15
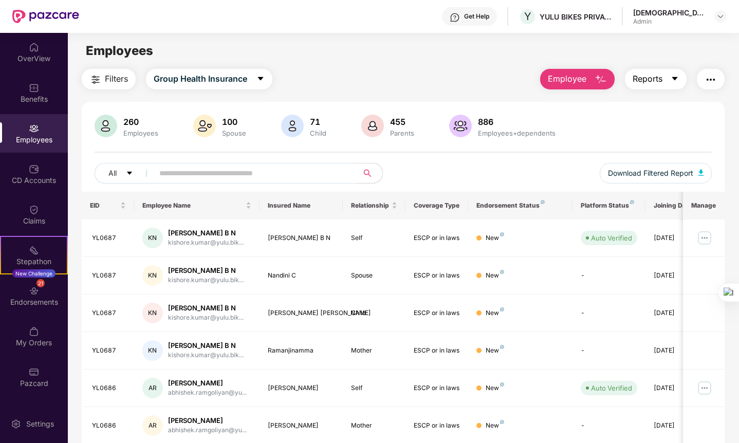
click at [667, 85] on button "Reports" at bounding box center [656, 79] width 62 height 21
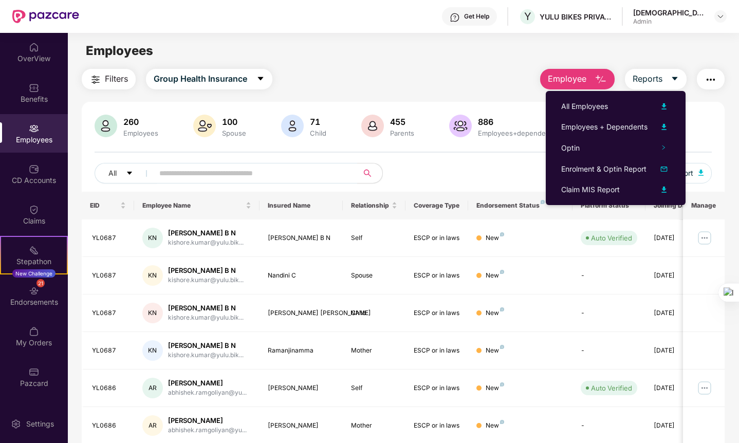
click at [604, 83] on img "button" at bounding box center [600, 79] width 12 height 12
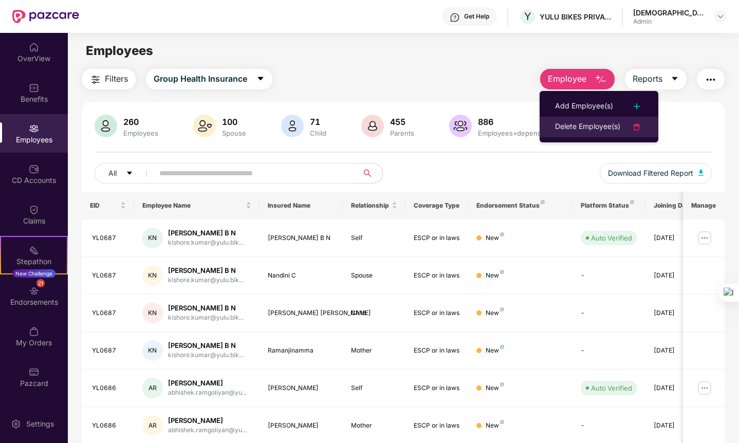
click at [578, 127] on div "Delete Employee(s)" at bounding box center [587, 127] width 65 height 12
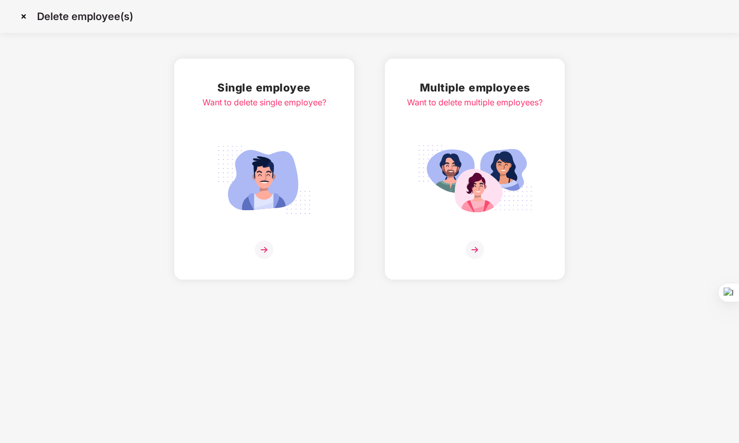
click at [273, 248] on div at bounding box center [264, 249] width 124 height 18
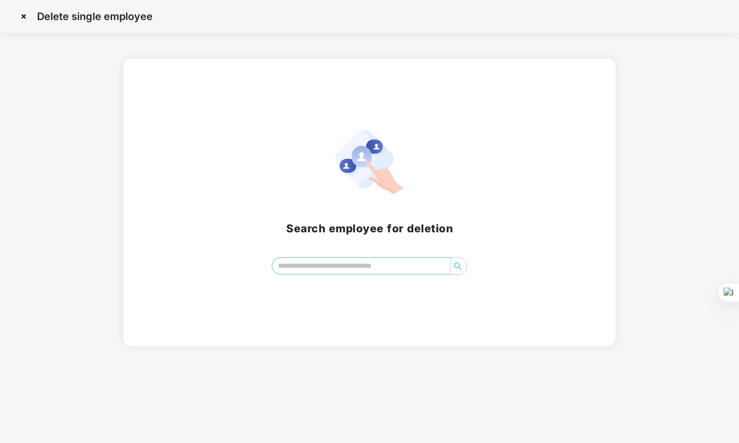
click at [306, 269] on input "search" at bounding box center [360, 265] width 177 height 15
type input "****"
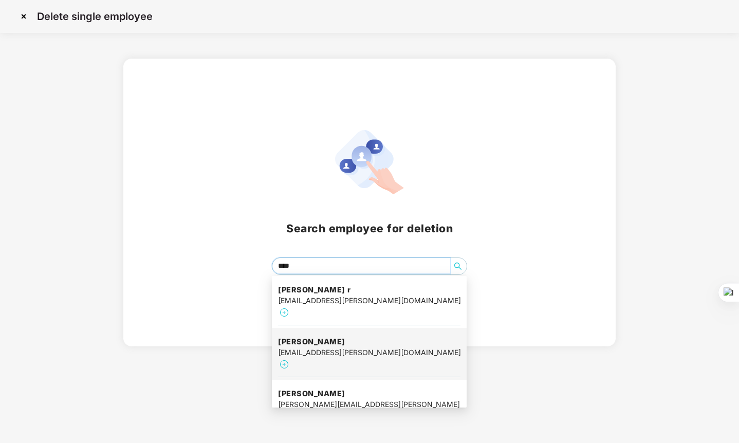
click at [344, 336] on h4 "[PERSON_NAME]" at bounding box center [369, 341] width 182 height 10
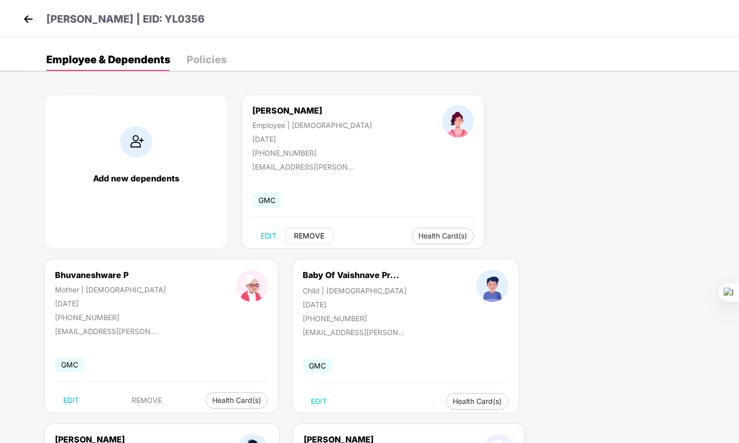
click at [311, 236] on span "REMOVE" at bounding box center [309, 236] width 30 height 8
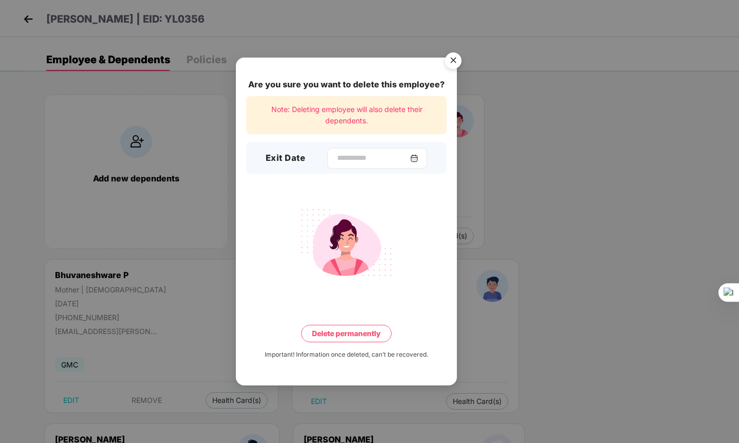
click at [416, 157] on img at bounding box center [414, 158] width 8 height 8
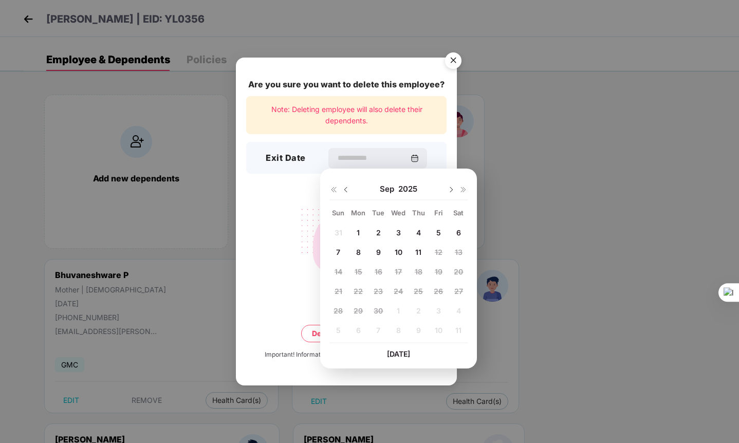
click at [346, 192] on img at bounding box center [346, 189] width 8 height 8
click at [420, 312] on span "28" at bounding box center [418, 310] width 9 height 9
type input "**********"
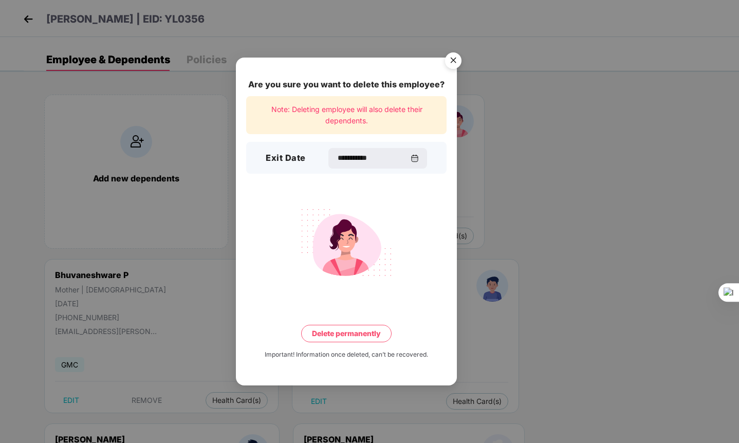
click at [356, 337] on button "Delete permanently" at bounding box center [346, 333] width 90 height 17
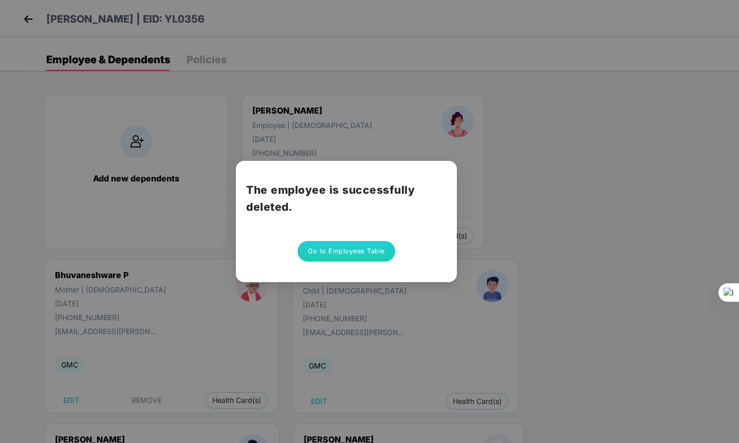
click at [346, 254] on button "Go to Employees Table" at bounding box center [346, 251] width 98 height 21
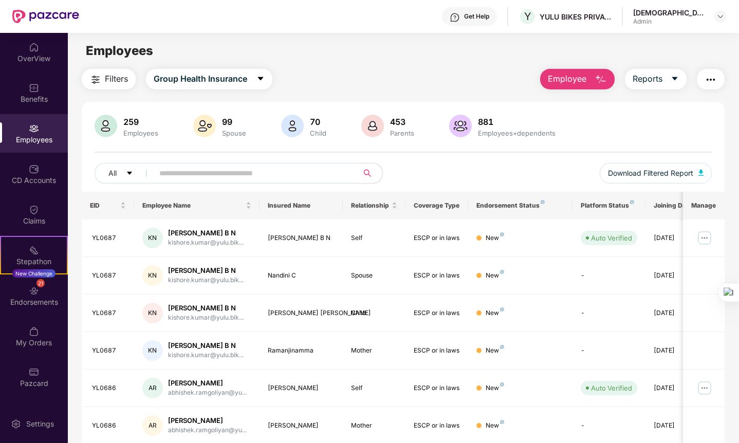
click at [600, 80] on img "button" at bounding box center [600, 79] width 12 height 12
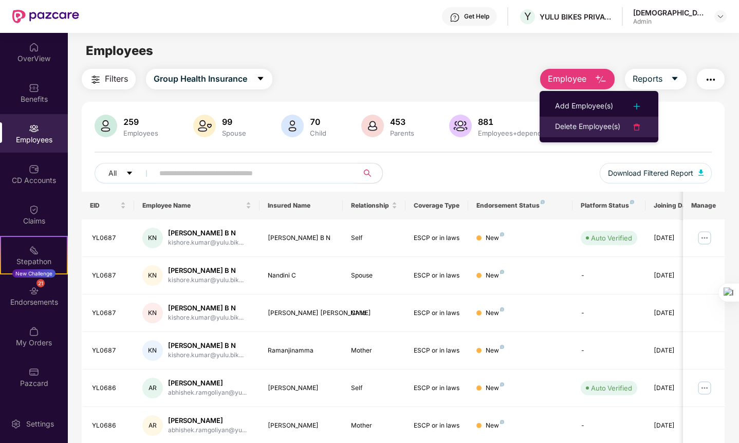
click at [597, 130] on div "Delete Employee(s)" at bounding box center [587, 127] width 65 height 12
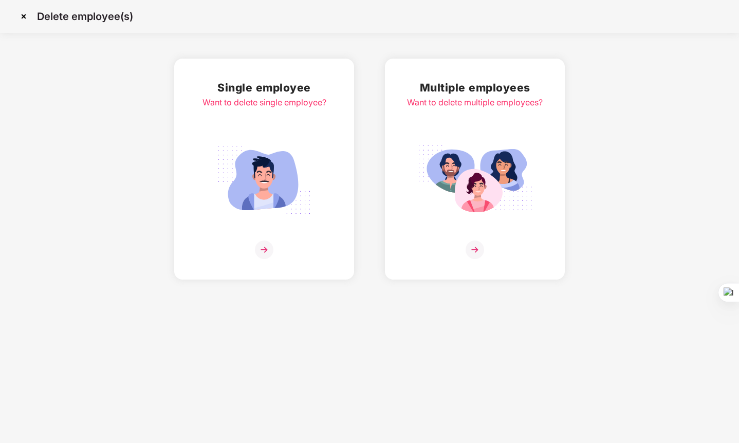
click at [260, 251] on img at bounding box center [264, 249] width 18 height 18
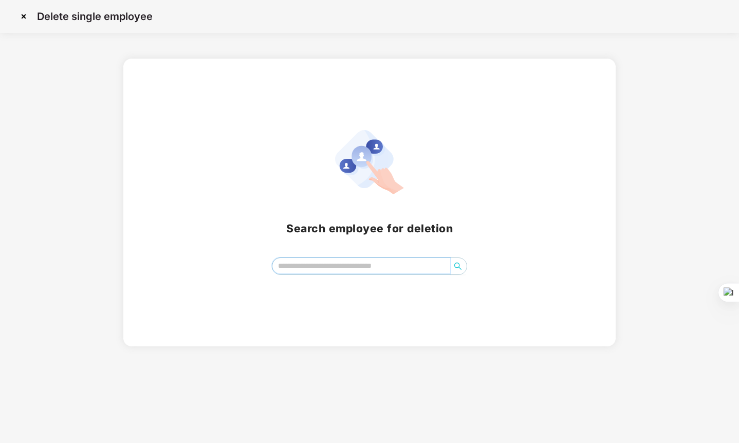
click at [375, 264] on input "search" at bounding box center [360, 265] width 177 height 15
type input "*"
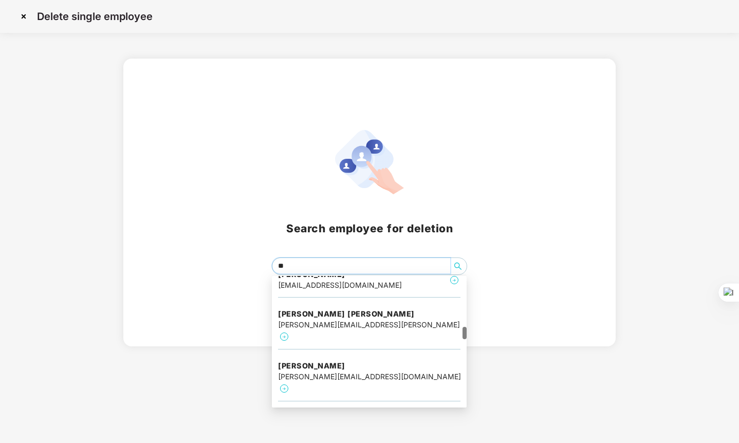
scroll to position [431, 0]
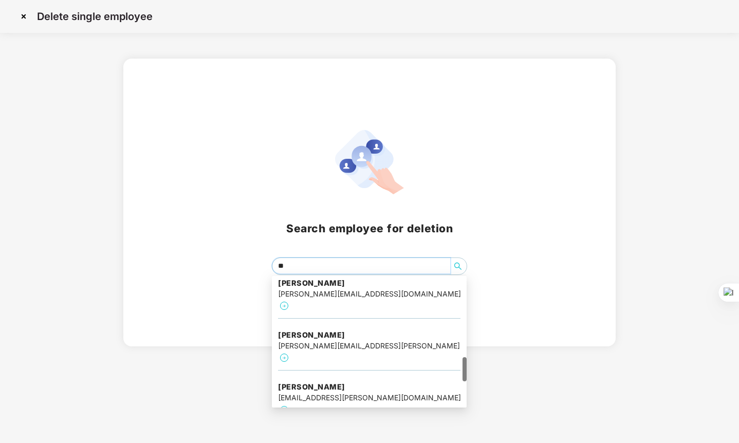
type input "***"
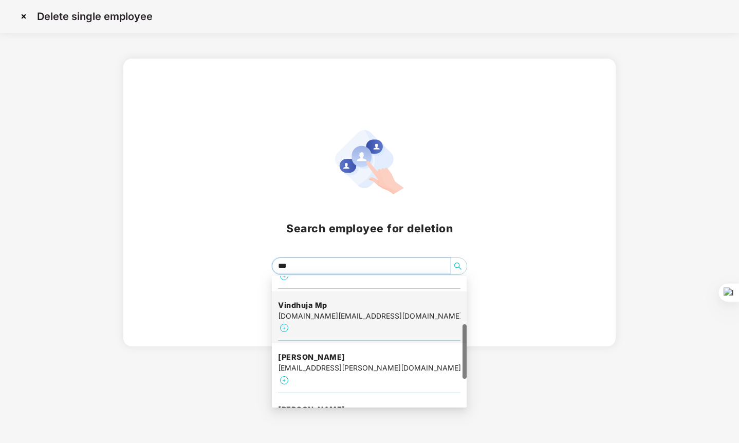
click at [343, 300] on h4 "Vindhuja Mp" at bounding box center [369, 305] width 182 height 10
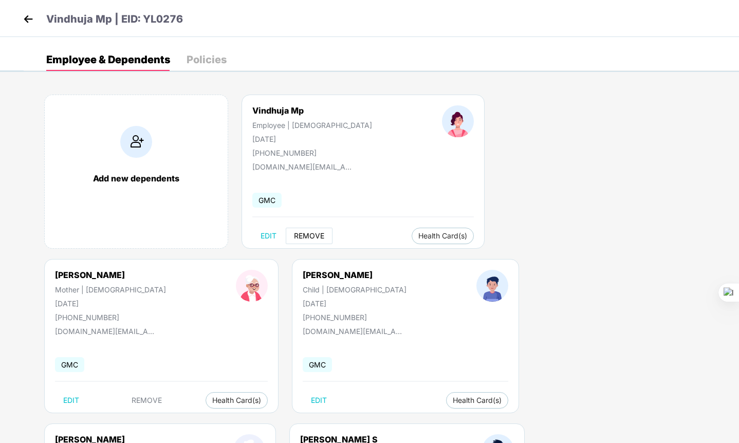
click at [317, 236] on span "REMOVE" at bounding box center [309, 236] width 30 height 8
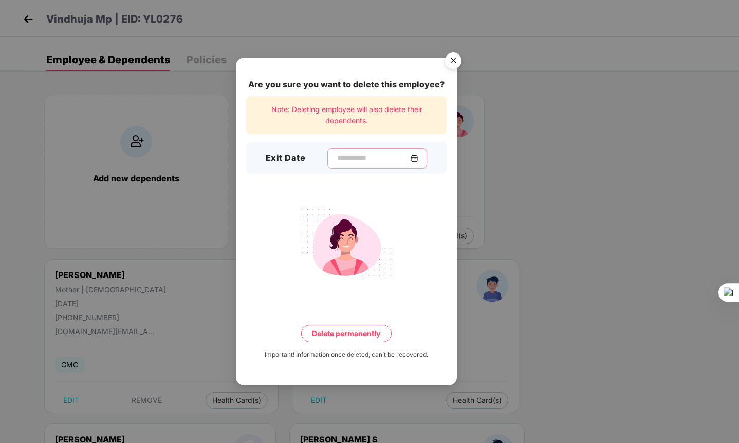
click at [404, 157] on input at bounding box center [373, 158] width 74 height 11
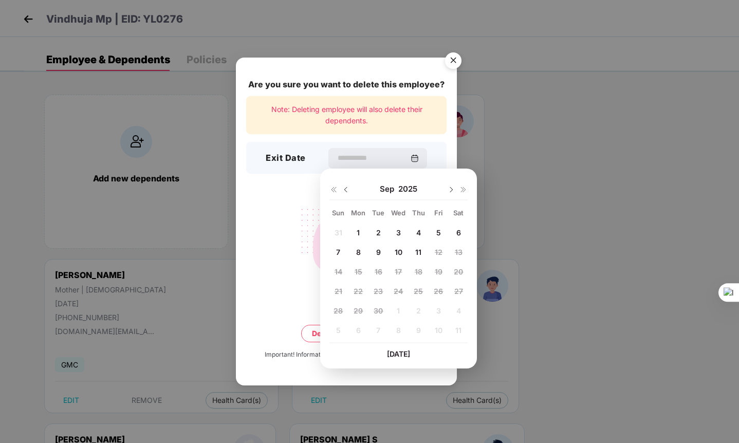
click at [349, 190] on img at bounding box center [346, 189] width 8 height 8
click at [361, 311] on span "25" at bounding box center [357, 310] width 9 height 9
type input "**********"
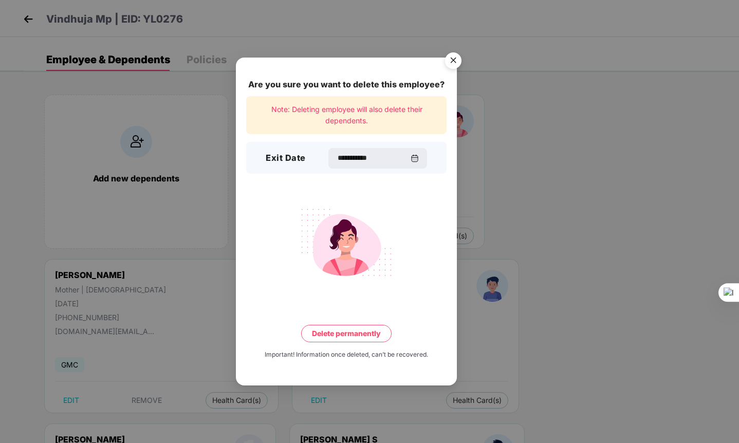
click at [353, 331] on button "Delete permanently" at bounding box center [346, 333] width 90 height 17
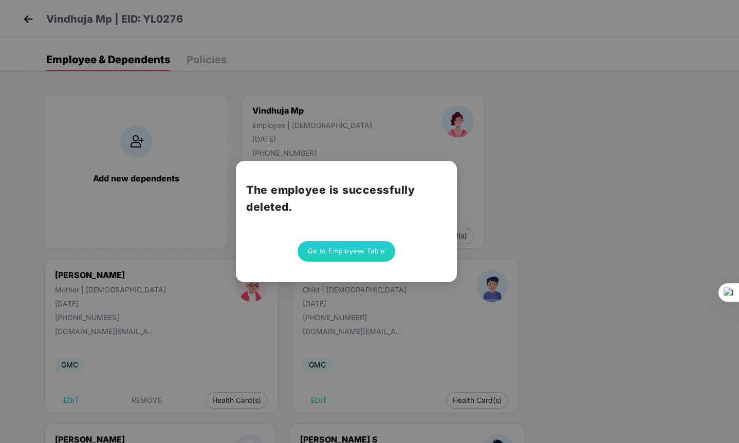
click at [371, 245] on button "Go to Employees Table" at bounding box center [346, 251] width 98 height 21
